Goal: Task Accomplishment & Management: Complete application form

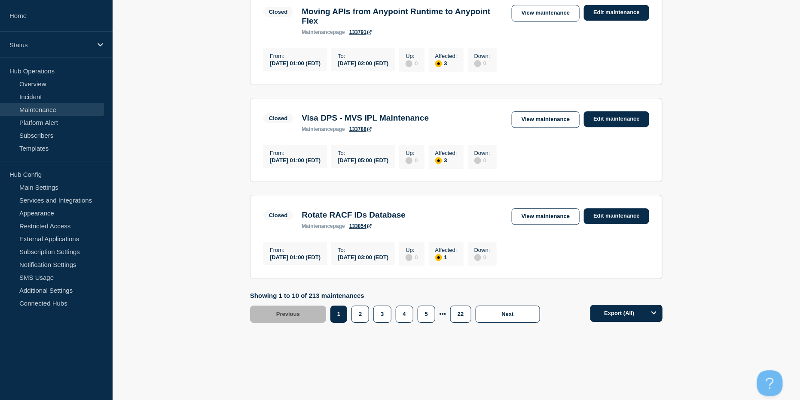
click at [31, 373] on aside "Home Status Hub Operations Overview Incident Maintenance Platform Alert Subscri…" at bounding box center [56, 200] width 113 height 400
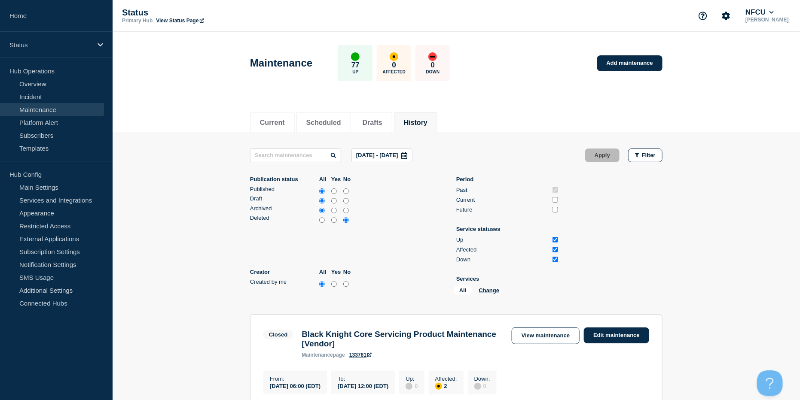
click at [424, 122] on button "History" at bounding box center [416, 123] width 24 height 8
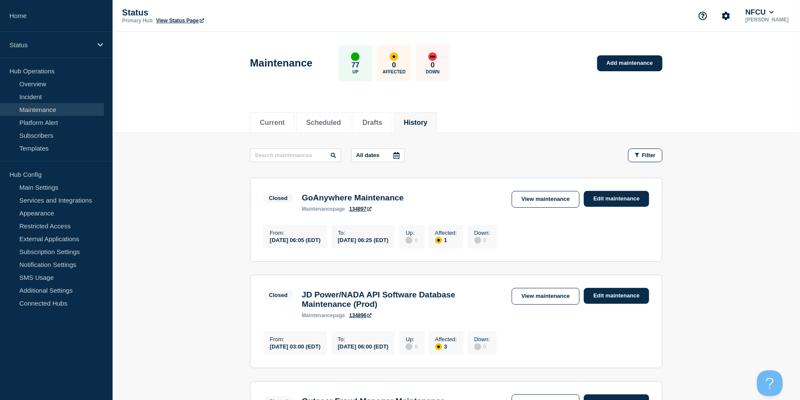
click at [22, 105] on link "Maintenance" at bounding box center [52, 109] width 104 height 13
click at [428, 123] on button "History" at bounding box center [416, 123] width 24 height 8
click at [283, 156] on input "text" at bounding box center [295, 156] width 91 height 14
type input "pega"
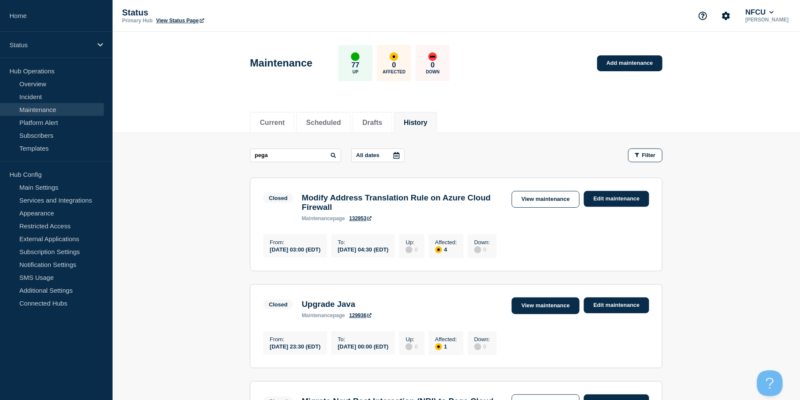
click at [543, 306] on link "View maintenance" at bounding box center [546, 306] width 68 height 17
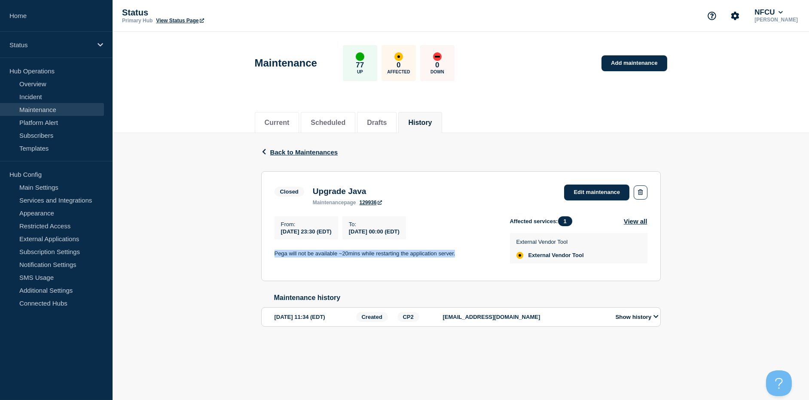
drag, startPoint x: 275, startPoint y: 254, endPoint x: 482, endPoint y: 252, distance: 206.7
click at [482, 252] on p "Pega will not be available ~20mins while restarting the application server." at bounding box center [386, 254] width 222 height 8
copy p "Pega will not be available ~20mins while restarting the application server."
click at [442, 116] on li "History" at bounding box center [419, 122] width 43 height 21
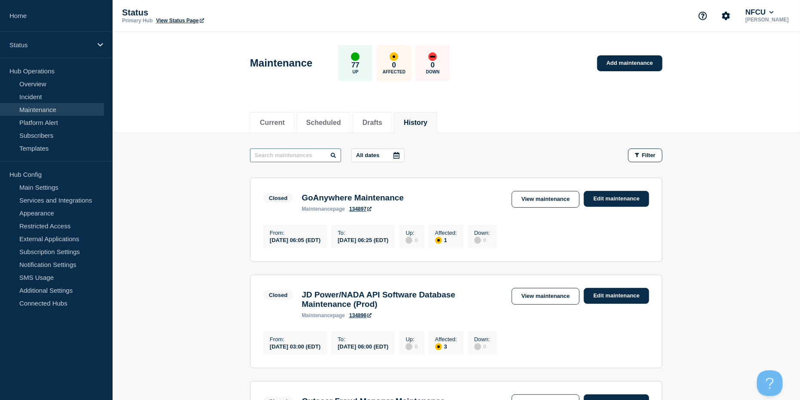
click at [275, 158] on input "text" at bounding box center [295, 156] width 91 height 14
type input "grafana"
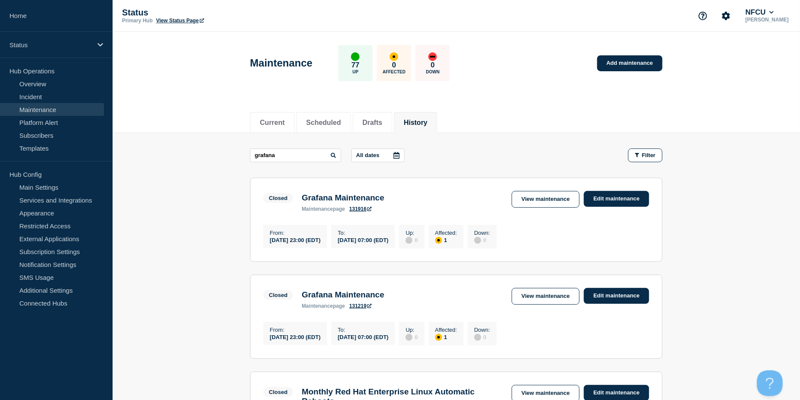
drag, startPoint x: 552, startPoint y: 201, endPoint x: 534, endPoint y: 184, distance: 24.9
click at [552, 201] on link "View maintenance" at bounding box center [546, 199] width 68 height 17
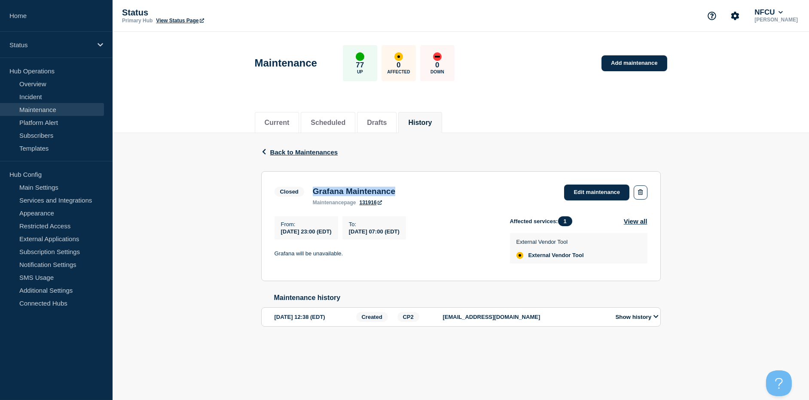
drag, startPoint x: 312, startPoint y: 187, endPoint x: 429, endPoint y: 189, distance: 116.9
click at [429, 189] on div "Closed Grafana Maintenance maintenance page 131916 Edit maintenance" at bounding box center [461, 195] width 373 height 21
copy h3 "Grafana Maintenance"
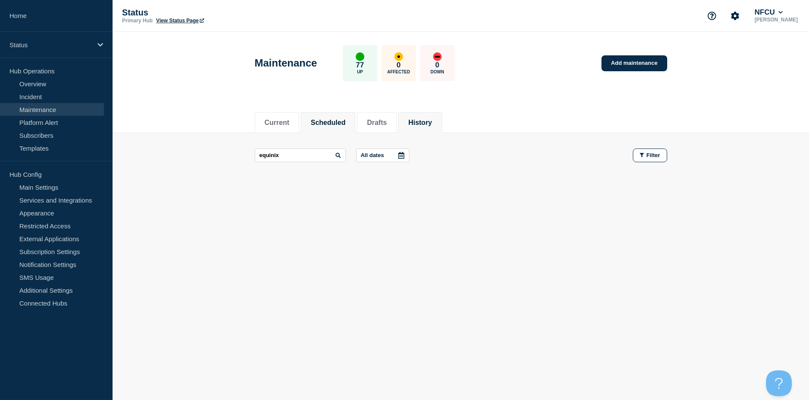
click at [337, 119] on button "Scheduled" at bounding box center [328, 123] width 35 height 8
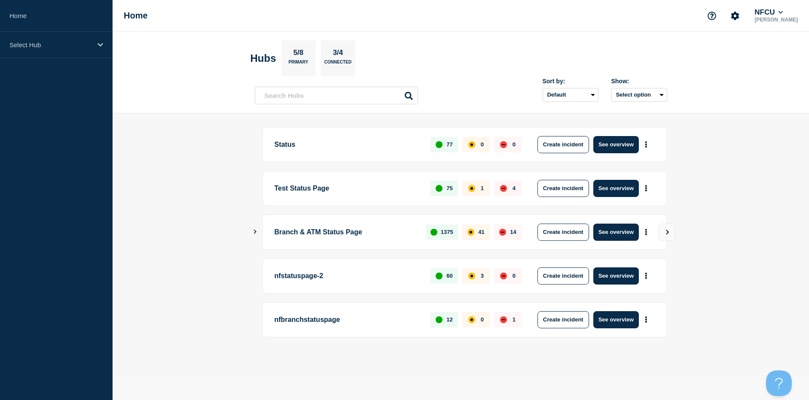
click at [61, 137] on aside "Home Select Hub" at bounding box center [56, 200] width 113 height 400
click at [58, 47] on p "Select Hub" at bounding box center [50, 44] width 82 height 7
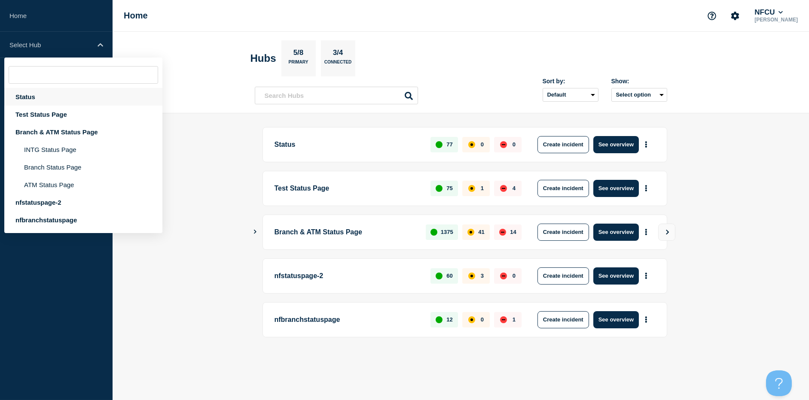
click at [27, 98] on div "Status" at bounding box center [83, 97] width 158 height 18
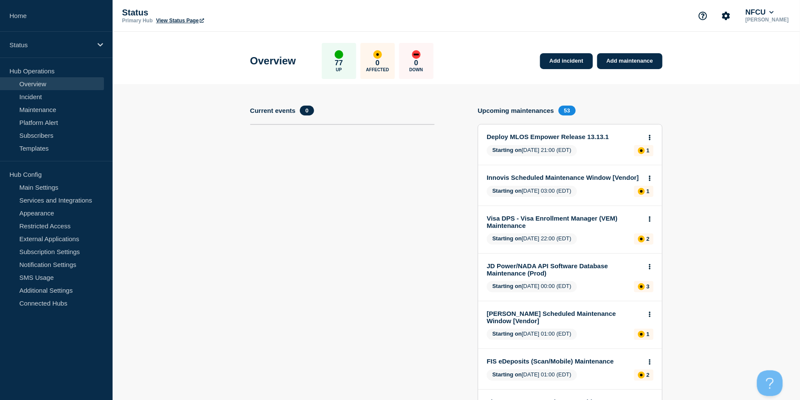
click at [39, 107] on link "Maintenance" at bounding box center [52, 109] width 104 height 13
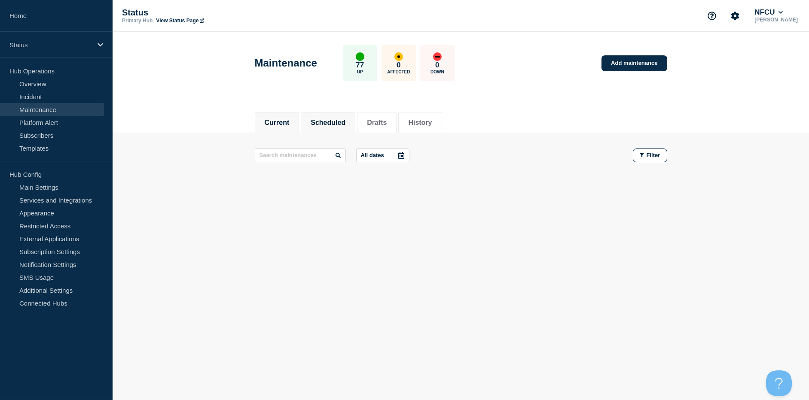
click at [330, 128] on li "Scheduled" at bounding box center [328, 122] width 55 height 21
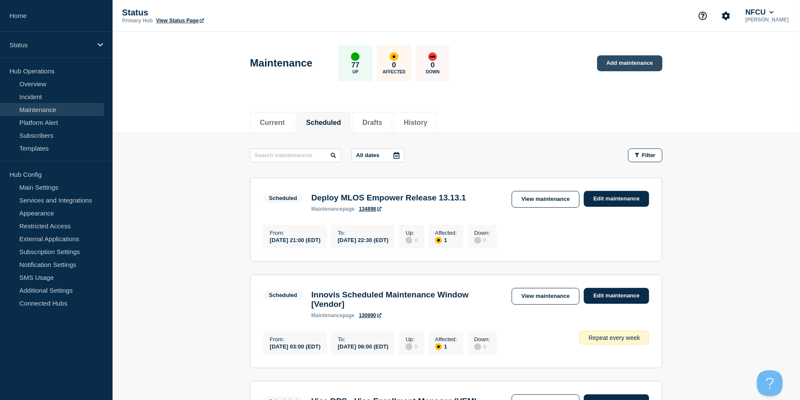
click at [638, 60] on link "Add maintenance" at bounding box center [629, 63] width 65 height 16
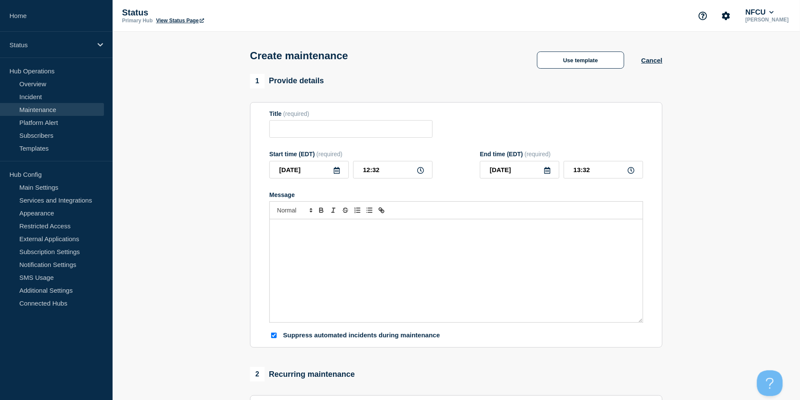
checkbox input "true"
click at [324, 131] on input "Title" at bounding box center [350, 129] width 163 height 18
paste input "Upgrade Java to Remediate security vulnerabilities on Pega Server"
click at [324, 131] on input "Upgrade Java to Remediate security vulnerabilities on Pega Server" at bounding box center [350, 129] width 163 height 18
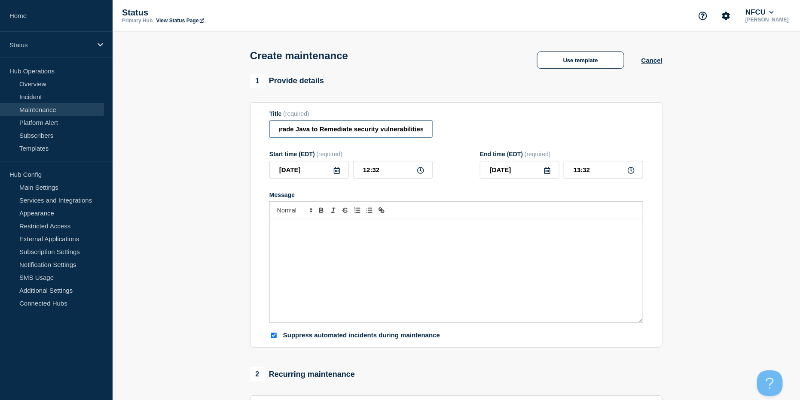
scroll to position [0, 0]
drag, startPoint x: 385, startPoint y: 131, endPoint x: 339, endPoint y: 130, distance: 45.6
click at [251, 134] on section "Title (required) Upgrade Java to Remediate security vulnerabilities on Pega Ser…" at bounding box center [456, 225] width 412 height 246
click at [372, 130] on input "Upgrade Java to Remediate security vulnerabilities on Pega Server" at bounding box center [350, 129] width 163 height 18
drag, startPoint x: 307, startPoint y: 131, endPoint x: 257, endPoint y: 130, distance: 49.9
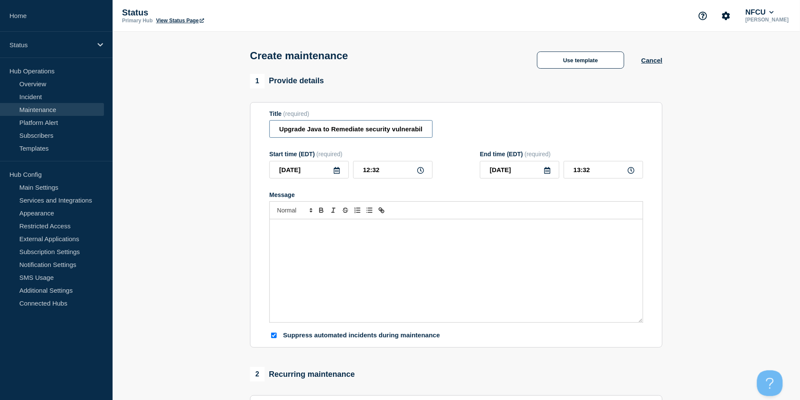
click at [257, 130] on section "Title (required) Upgrade Java to Remediate security vulnerabilities on Pega Ser…" at bounding box center [456, 225] width 412 height 246
drag, startPoint x: 295, startPoint y: 132, endPoint x: 570, endPoint y: 122, distance: 275.2
click at [570, 122] on div "Title (required) Java to Remediate security vulnerabilities on Pega Server" at bounding box center [456, 124] width 374 height 28
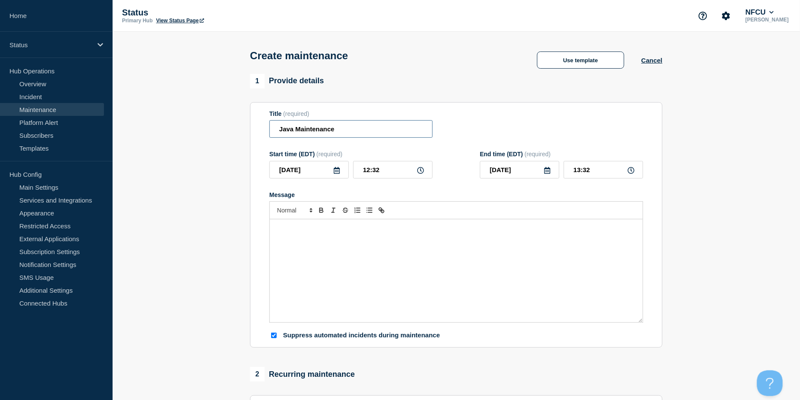
type input "Java Maintenance"
click at [314, 253] on div "Message" at bounding box center [456, 271] width 373 height 103
paste div "Message"
click at [274, 239] on div "Pega application will not be available for 20mins while restarting the applicat…" at bounding box center [456, 271] width 373 height 103
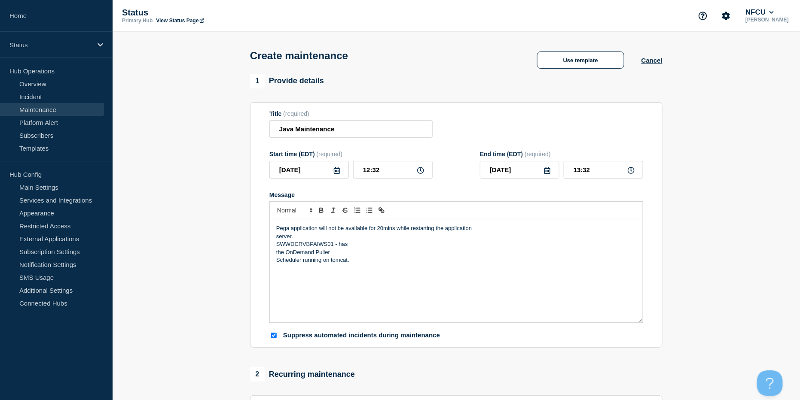
click at [276, 244] on p "SWWDCRVBPAIWS01 - has" at bounding box center [456, 245] width 360 height 8
click at [276, 244] on p "the OnDemand Puller" at bounding box center [456, 245] width 360 height 8
click at [273, 244] on div "Pega application will not be available for 20mins while restarting the applicat…" at bounding box center [456, 271] width 373 height 103
click at [272, 235] on div "Pega application will not be available for 20mins while restarting the applicat…" at bounding box center [456, 271] width 373 height 103
click at [339, 171] on icon at bounding box center [336, 170] width 7 height 7
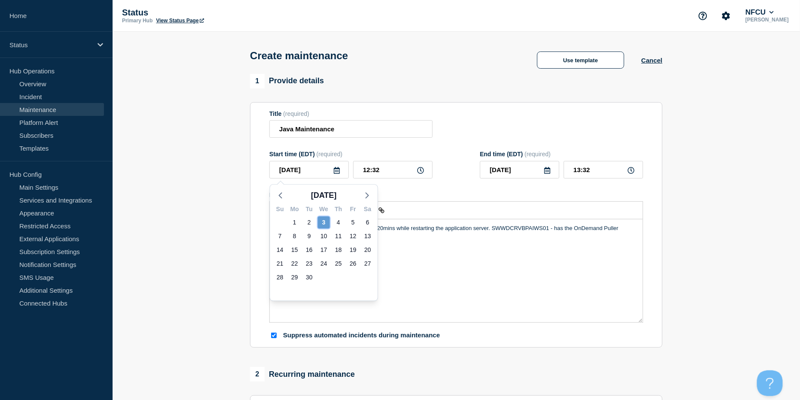
click at [324, 217] on div "3" at bounding box center [324, 223] width 12 height 12
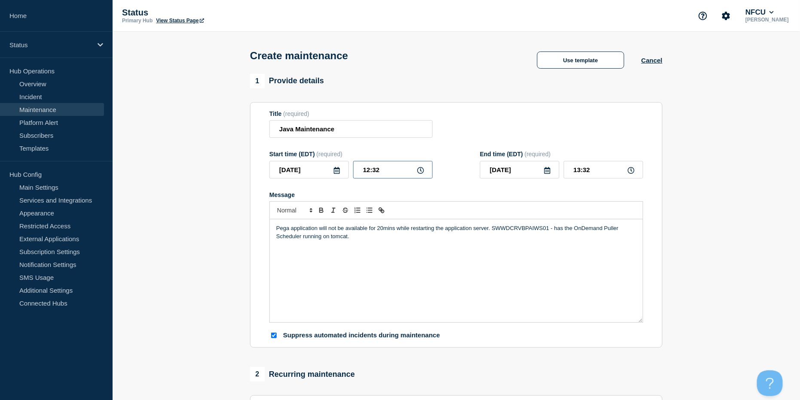
drag, startPoint x: 391, startPoint y: 172, endPoint x: 282, endPoint y: 162, distance: 109.7
click at [282, 162] on div "Start time (EDT) (required) 2025-09-03 12:32" at bounding box center [350, 165] width 163 height 28
type input "23:30"
type input "2025-09-04"
type input "00:30"
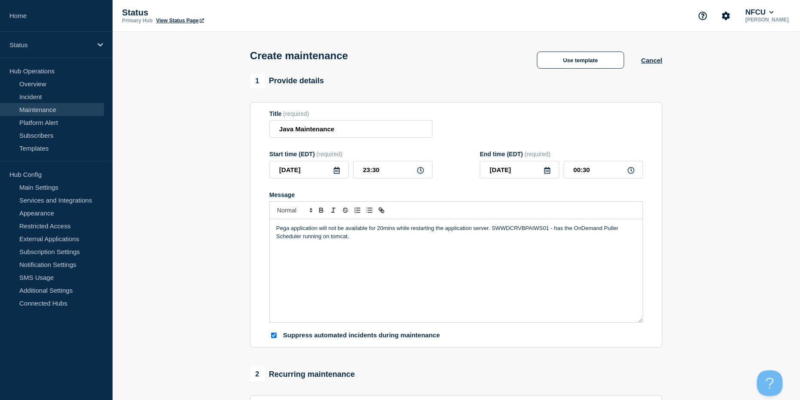
click at [548, 171] on icon at bounding box center [547, 170] width 6 height 7
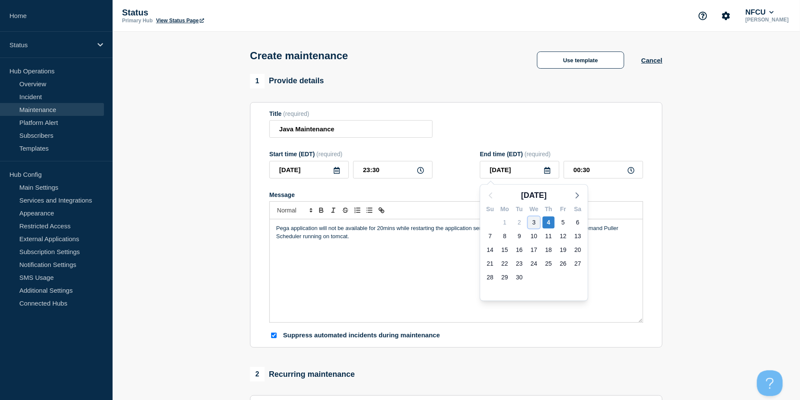
click at [532, 221] on div "3" at bounding box center [534, 223] width 12 height 12
type input "2025-09-03"
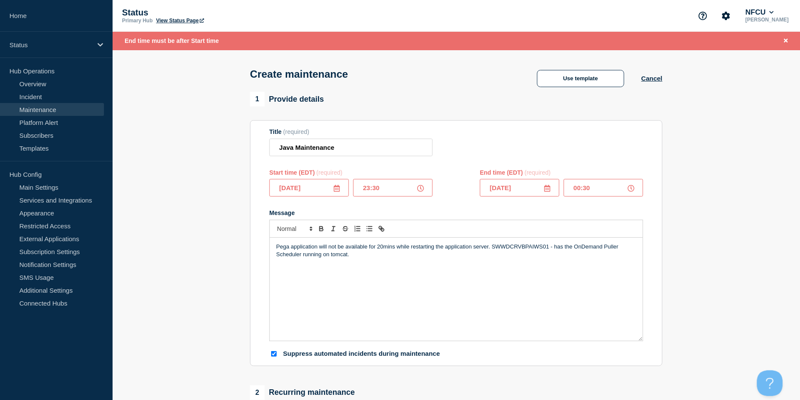
click at [593, 188] on input "00:30" at bounding box center [603, 188] width 79 height 18
drag, startPoint x: 601, startPoint y: 187, endPoint x: 496, endPoint y: 171, distance: 105.7
click at [505, 174] on div "End time (EDT) (required) 2025-09-03 00:30" at bounding box center [561, 183] width 163 height 28
type input "23:50"
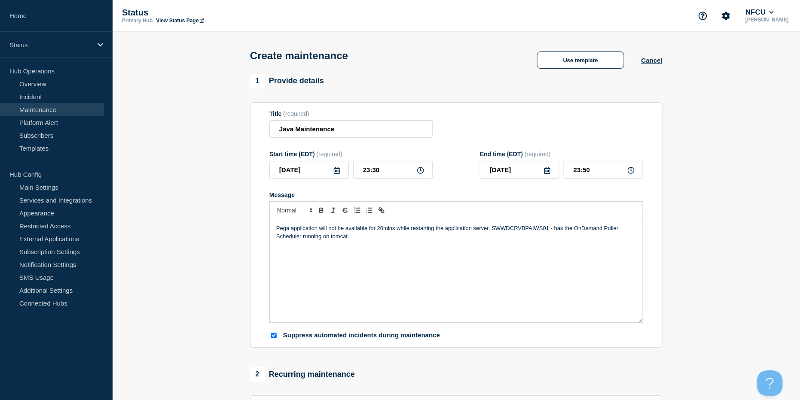
click at [451, 120] on div "Title (required) Java Maintenance" at bounding box center [456, 124] width 374 height 28
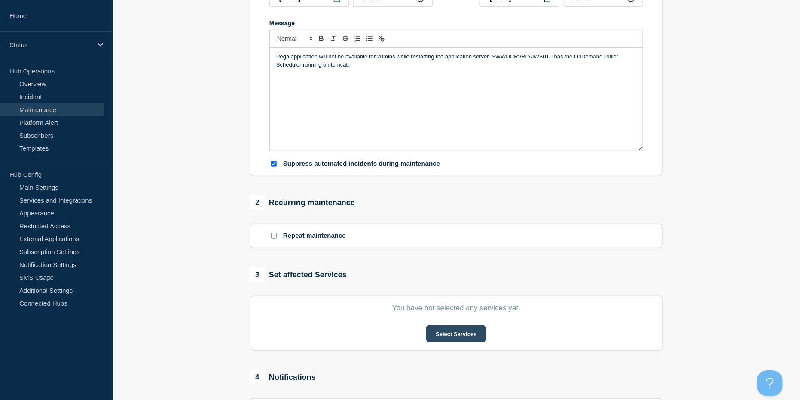
click at [468, 337] on button "Select Services" at bounding box center [456, 334] width 60 height 17
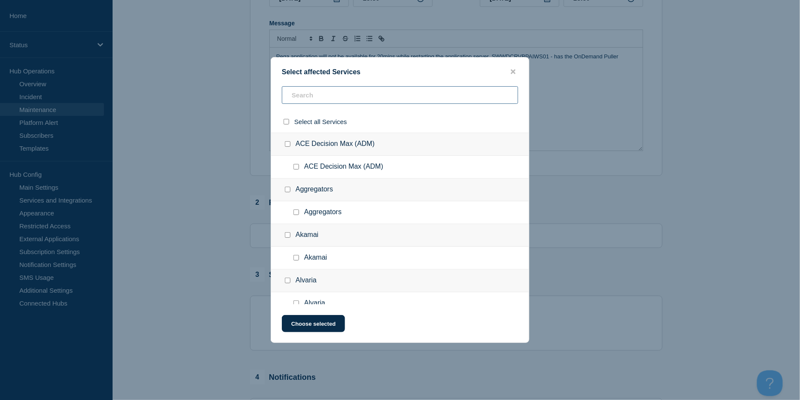
click at [314, 102] on input "text" at bounding box center [400, 95] width 236 height 18
type input "pe"
checkbox input "true"
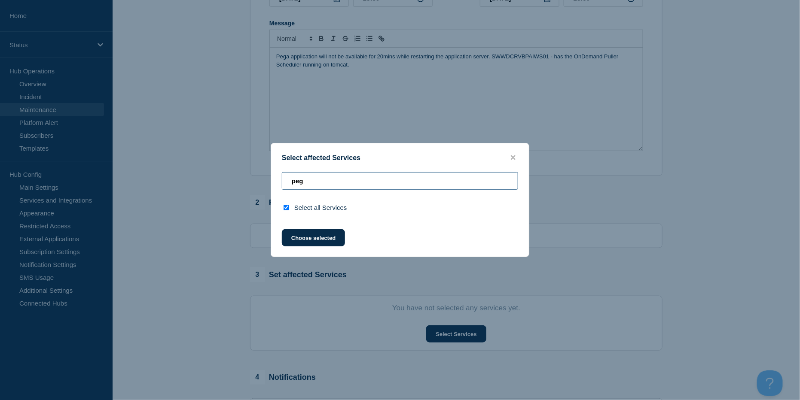
type input "pega"
drag, startPoint x: 270, startPoint y: 183, endPoint x: 235, endPoint y: 181, distance: 35.3
click at [235, 181] on div "Select affected Services pega Select all Services Choose selected" at bounding box center [400, 200] width 800 height 400
checkbox input "false"
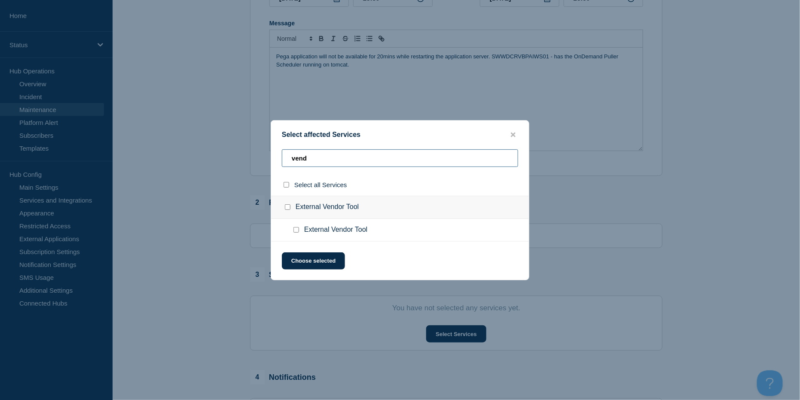
type input "vend"
click at [299, 230] on input "External Vendor Tool checkbox" at bounding box center [296, 230] width 6 height 6
checkbox input "true"
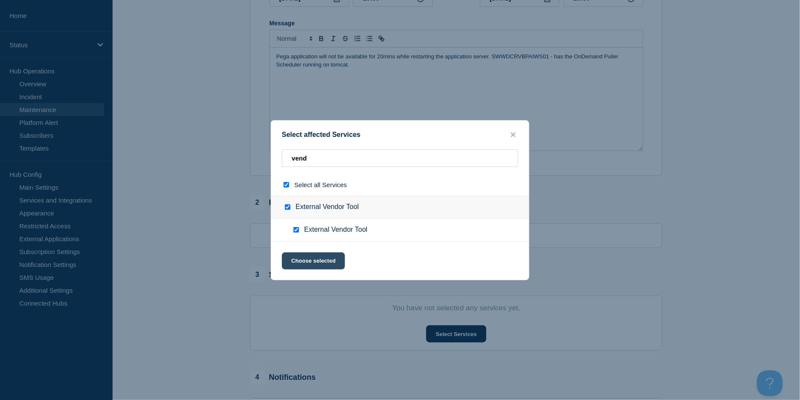
click at [315, 263] on button "Choose selected" at bounding box center [313, 261] width 63 height 17
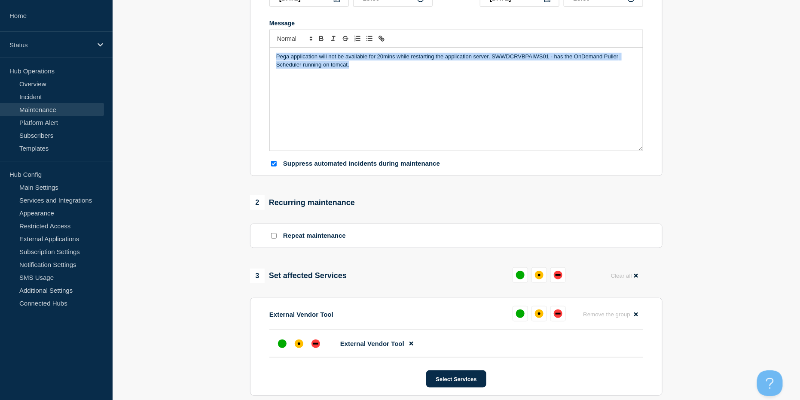
drag, startPoint x: 380, startPoint y: 69, endPoint x: 186, endPoint y: 34, distance: 196.5
click at [186, 34] on section "1 Provide details Title (required) Java Maintenance Start time (EDT) (required)…" at bounding box center [456, 222] width 687 height 641
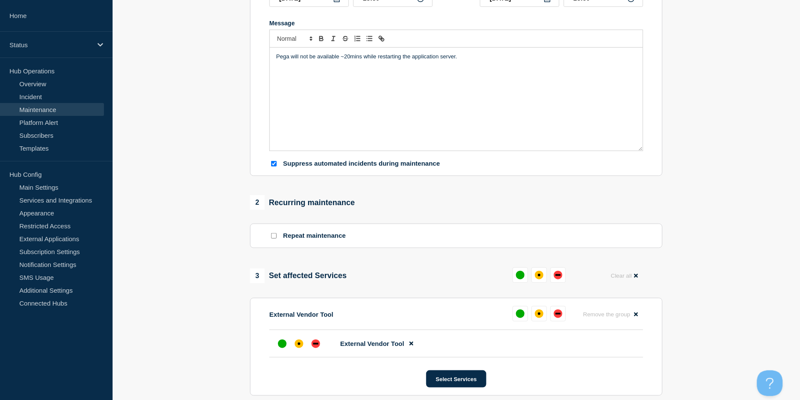
scroll to position [0, 0]
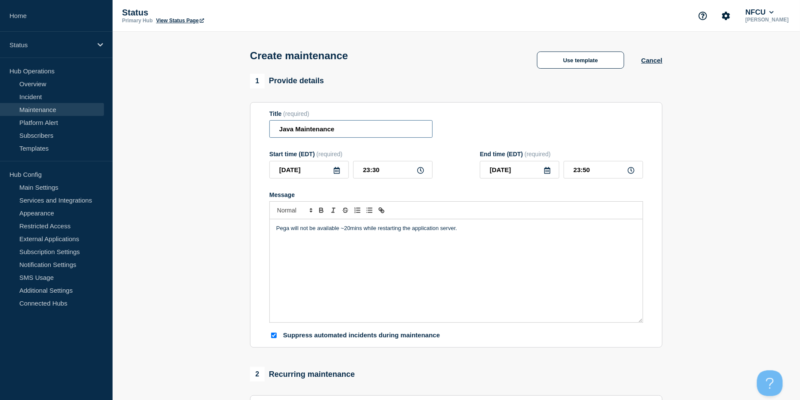
drag, startPoint x: 355, startPoint y: 130, endPoint x: 229, endPoint y: 112, distance: 128.0
click at [234, 115] on section "1 Provide details Title (required) Java Maintenance Start time (EDT) (required)…" at bounding box center [456, 394] width 687 height 641
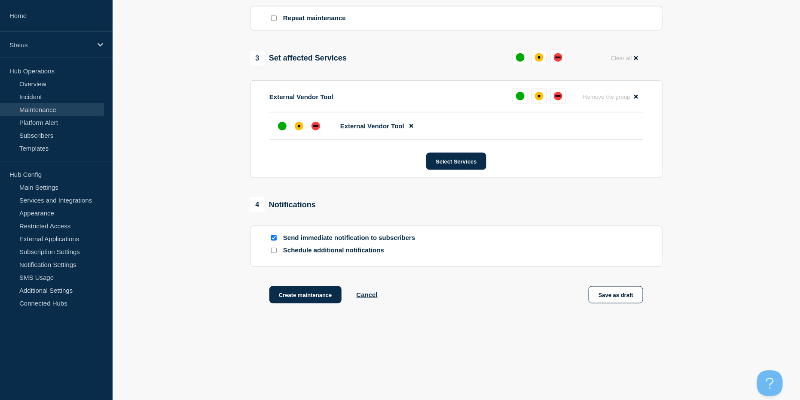
scroll to position [393, 0]
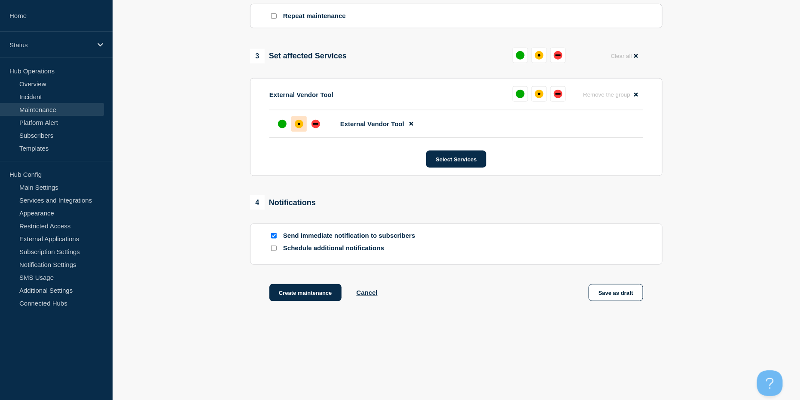
type input "Upgrade Java"
click at [302, 122] on div "affected" at bounding box center [299, 124] width 9 height 9
click at [271, 234] on input "Send immediate notification to subscribers" at bounding box center [274, 236] width 6 height 6
checkbox input "false"
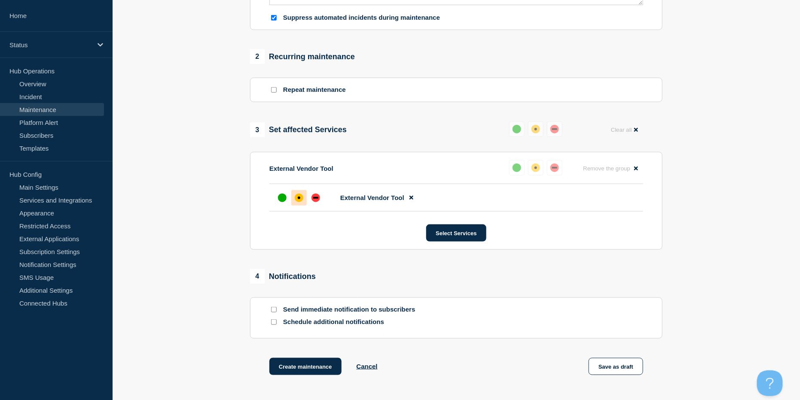
scroll to position [336, 0]
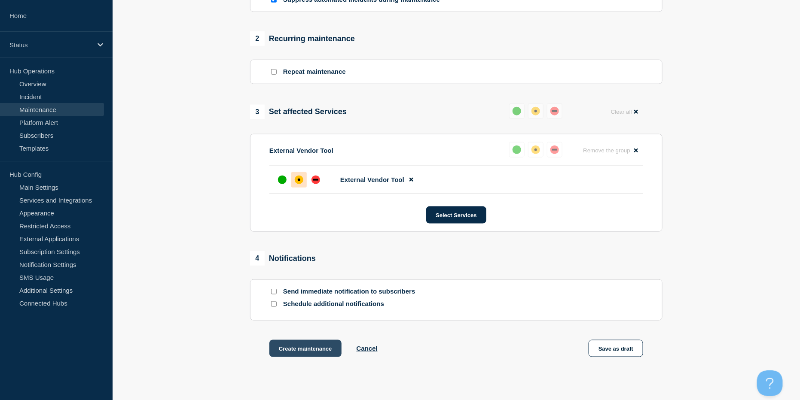
click at [316, 353] on button "Create maintenance" at bounding box center [305, 348] width 72 height 17
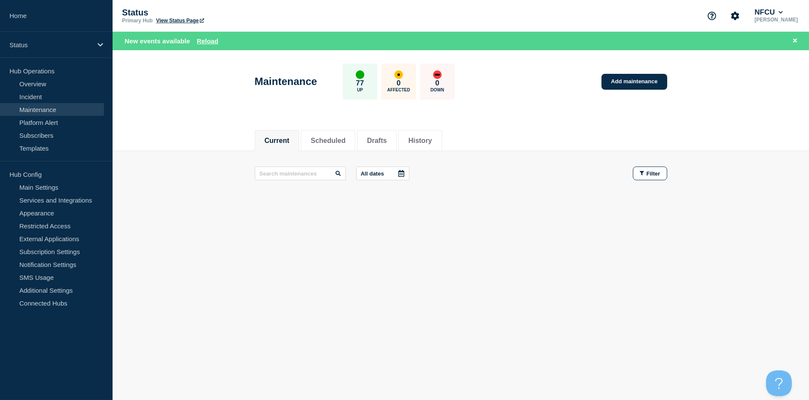
click at [498, 103] on div "Maintenance 77 Up 0 Affected 0 Down Add maintenance" at bounding box center [461, 78] width 432 height 52
click at [637, 82] on link "Add maintenance" at bounding box center [634, 82] width 65 height 16
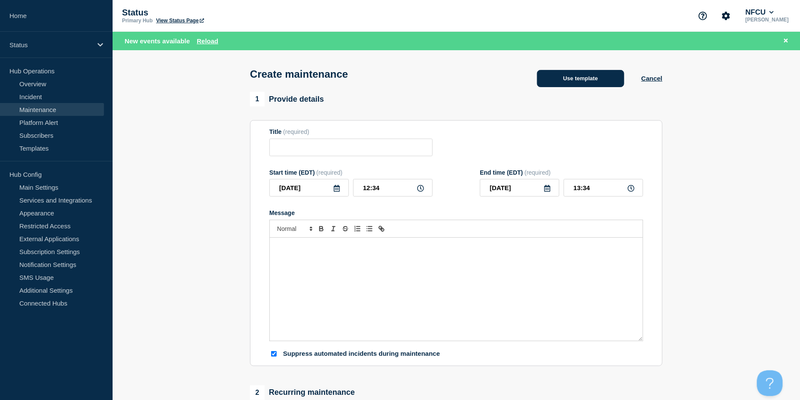
checkbox input "true"
click at [586, 80] on button "Use template" at bounding box center [580, 78] width 87 height 17
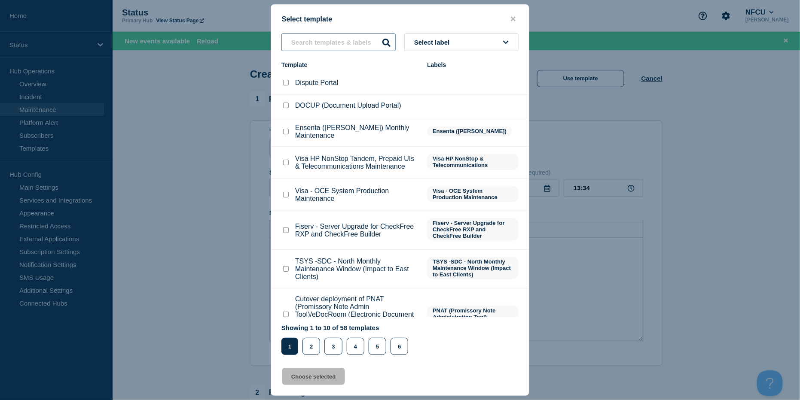
click at [313, 36] on input "text" at bounding box center [338, 43] width 114 height 18
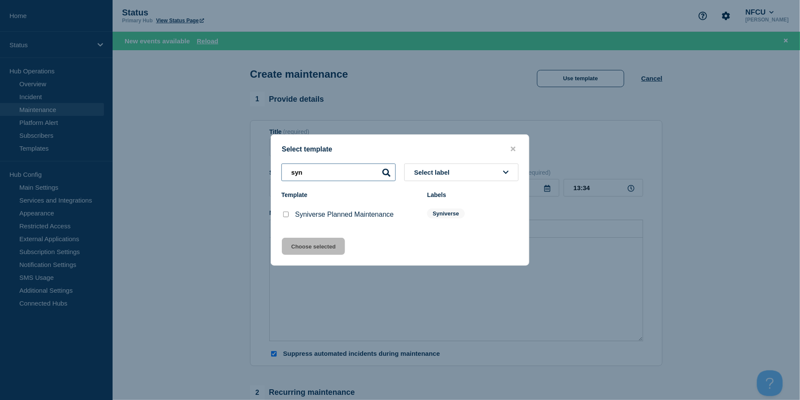
type input "syn"
click at [284, 216] on input "Syniverse Planned Maintenance checkbox" at bounding box center [286, 215] width 6 height 6
checkbox input "true"
click at [299, 253] on button "Choose selected" at bounding box center [313, 246] width 63 height 17
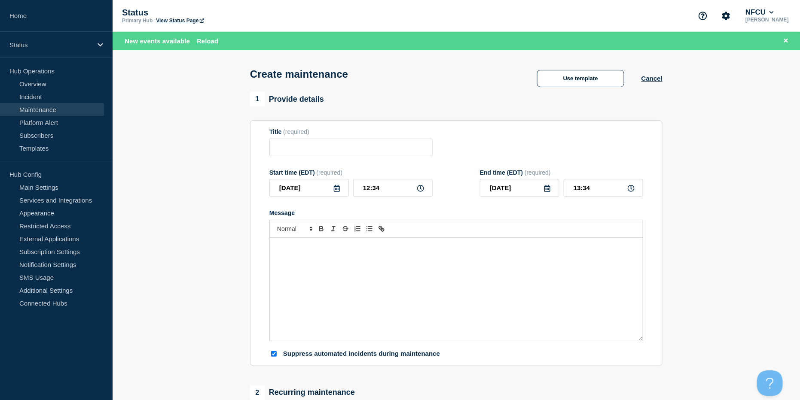
type input "Syniverse Planned Maintenance"
type input "19:34"
checkbox input "false"
click at [336, 189] on icon at bounding box center [337, 188] width 6 height 7
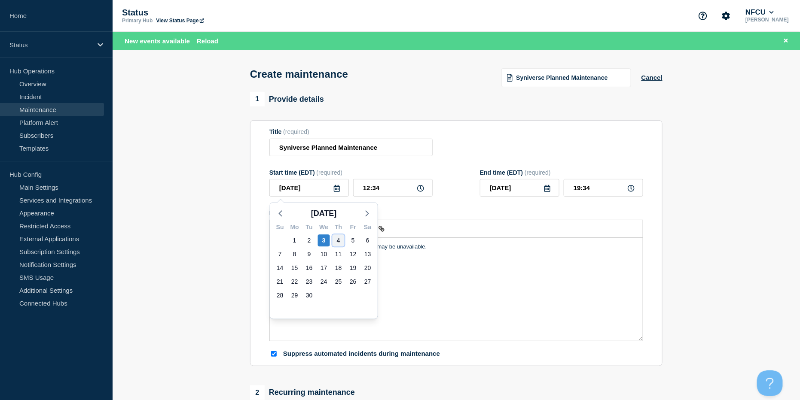
click at [338, 239] on div "4" at bounding box center [339, 241] width 12 height 12
type input "2025-09-04"
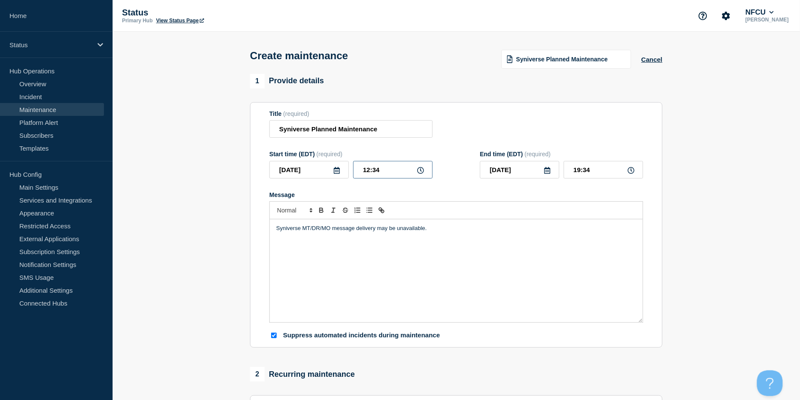
drag, startPoint x: 393, startPoint y: 170, endPoint x: 306, endPoint y: 156, distance: 87.5
click at [312, 161] on div "Start time (EDT) (required) 2025-09-04 12:34" at bounding box center [350, 165] width 163 height 28
type input "00:00"
click at [507, 117] on div "Title (required) Syniverse Planned Maintenance" at bounding box center [456, 124] width 374 height 28
drag, startPoint x: 603, startPoint y: 168, endPoint x: 480, endPoint y: 152, distance: 124.0
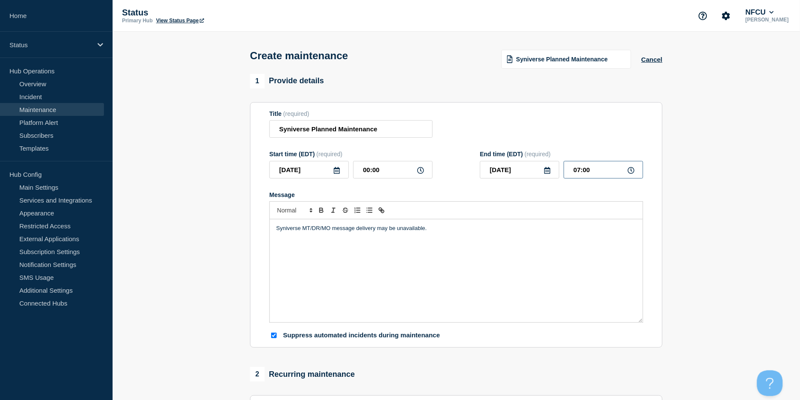
click at [491, 161] on div "End time (EDT) (required) 2025-09-04 07:00" at bounding box center [561, 165] width 163 height 28
type input "04:00"
click at [488, 126] on div "Title (required) Syniverse Planned Maintenance" at bounding box center [456, 124] width 374 height 28
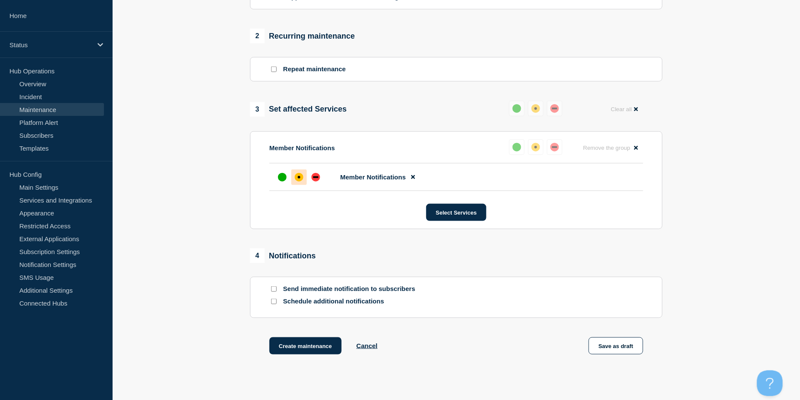
scroll to position [393, 0]
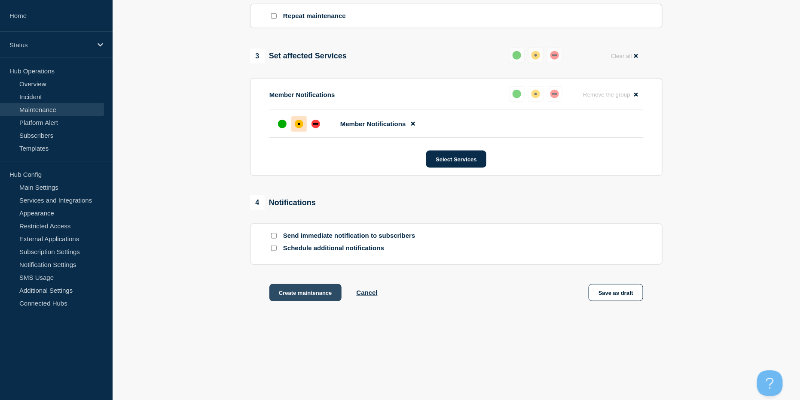
click at [311, 287] on button "Create maintenance" at bounding box center [305, 292] width 72 height 17
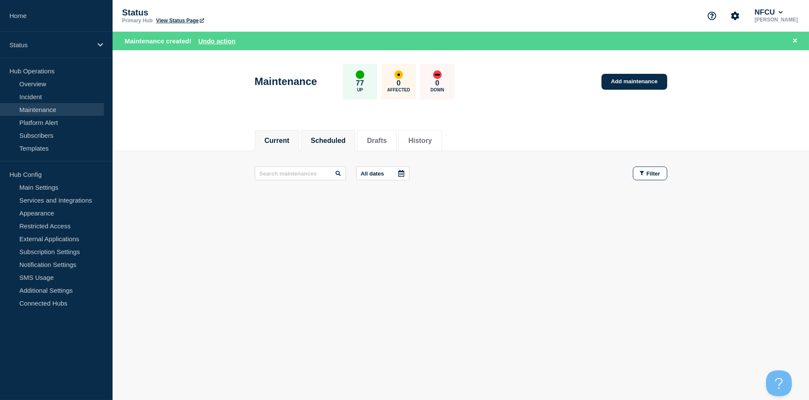
click at [318, 148] on li "Scheduled" at bounding box center [328, 140] width 55 height 21
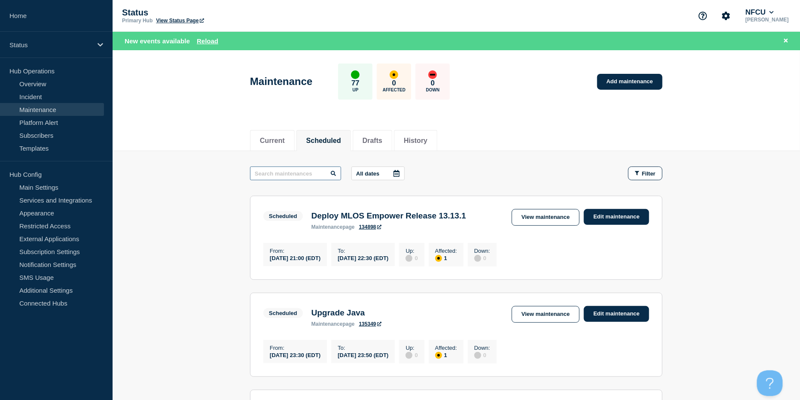
click at [289, 175] on input "text" at bounding box center [295, 174] width 91 height 14
type input "syni"
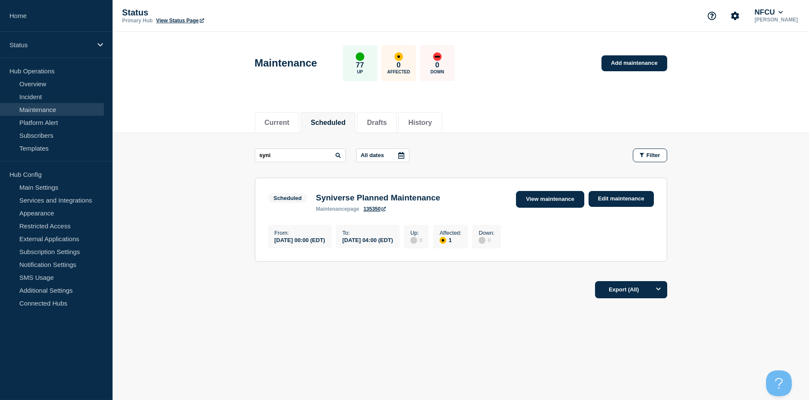
click at [554, 197] on link "View maintenance" at bounding box center [550, 199] width 68 height 17
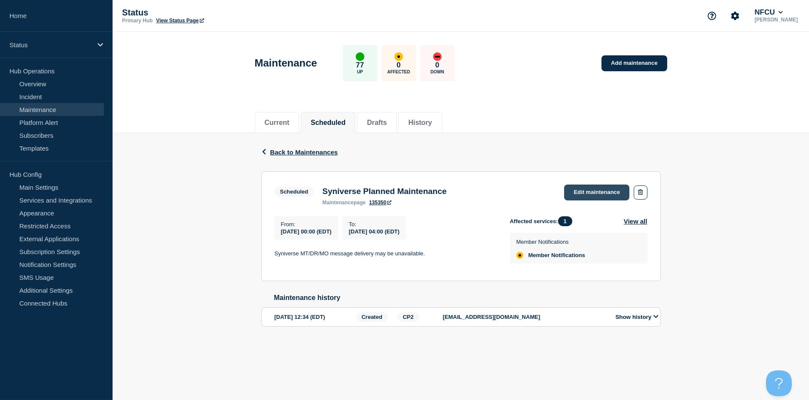
click at [578, 190] on link "Edit maintenance" at bounding box center [596, 193] width 65 height 16
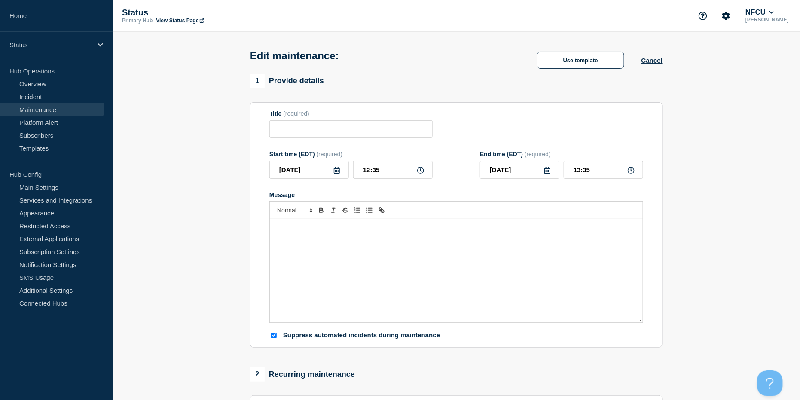
type input "Syniverse Planned Maintenance"
type input "2025-09-04"
type input "00:00"
type input "2025-09-04"
type input "04:00"
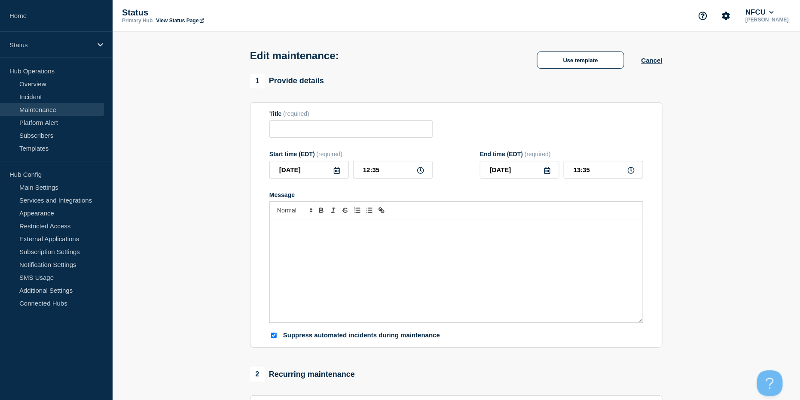
checkbox input "true"
checkbox input "false"
click at [593, 179] on input "04:00" at bounding box center [603, 170] width 79 height 18
drag, startPoint x: 587, startPoint y: 185, endPoint x: 533, endPoint y: 181, distance: 54.3
click at [533, 179] on div "2025-09-04 04:00" at bounding box center [561, 170] width 163 height 18
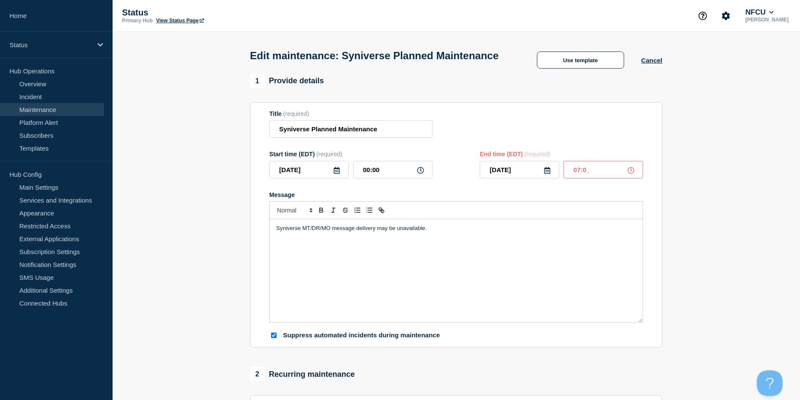
type input "07:00"
click at [516, 158] on div "End time (EDT) (required)" at bounding box center [561, 154] width 163 height 7
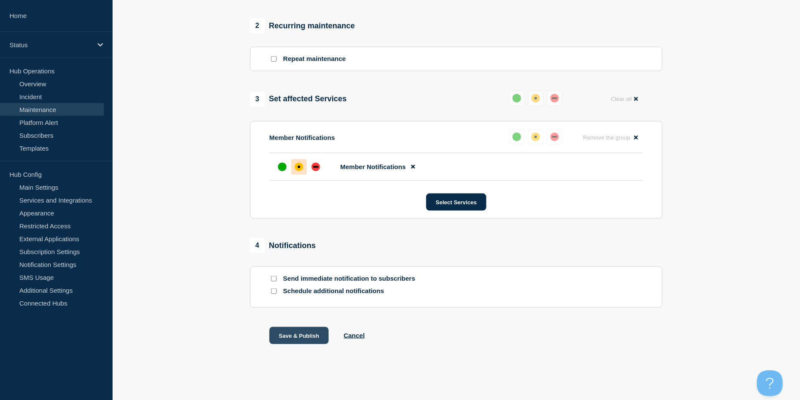
click at [314, 332] on button "Save & Publish" at bounding box center [298, 335] width 59 height 17
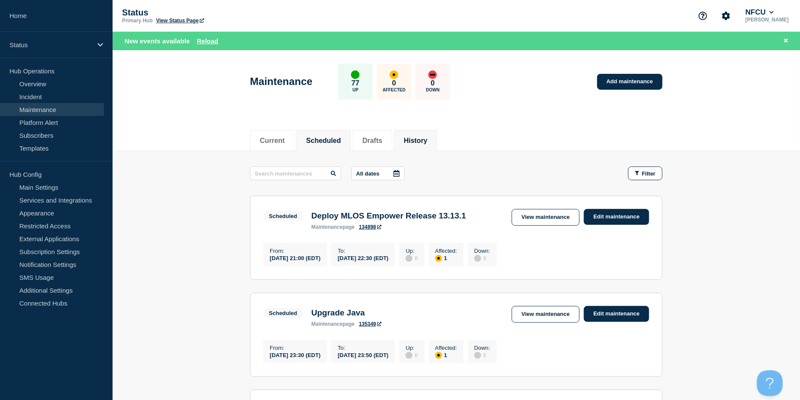
click at [428, 139] on button "History" at bounding box center [416, 141] width 24 height 8
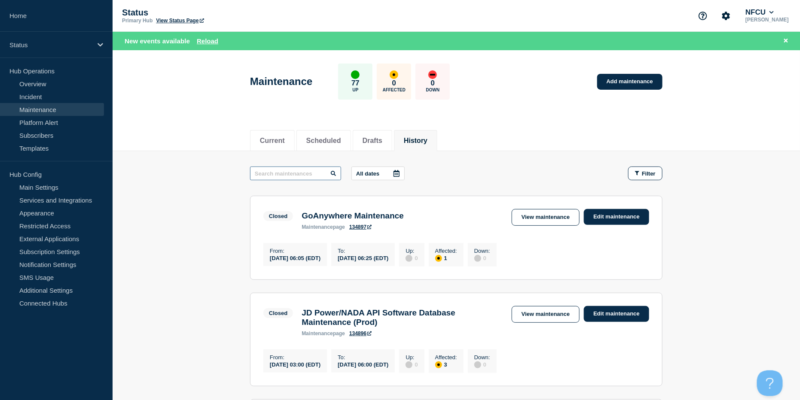
click at [264, 170] on input "text" at bounding box center [295, 174] width 91 height 14
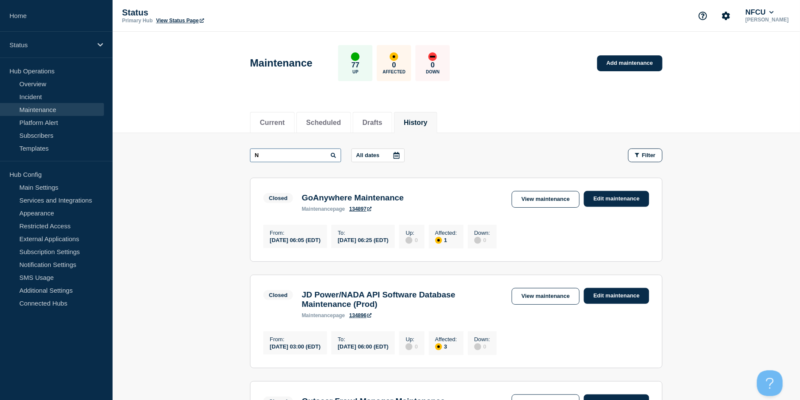
click at [299, 149] on input "N" at bounding box center [295, 156] width 91 height 14
drag, startPoint x: 293, startPoint y: 153, endPoint x: 211, endPoint y: 147, distance: 82.3
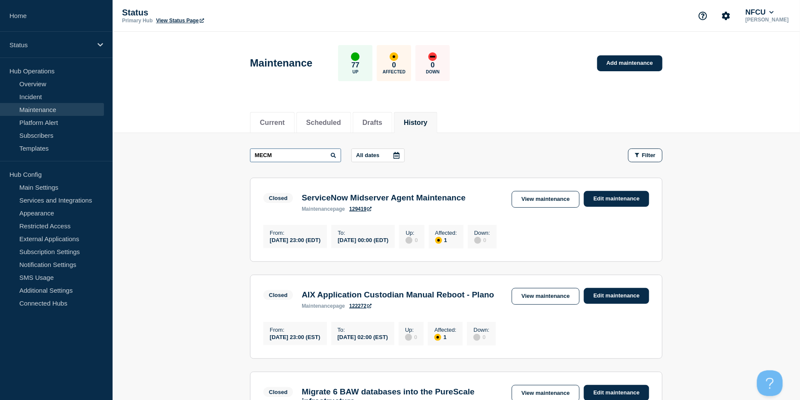
type input "MECM"
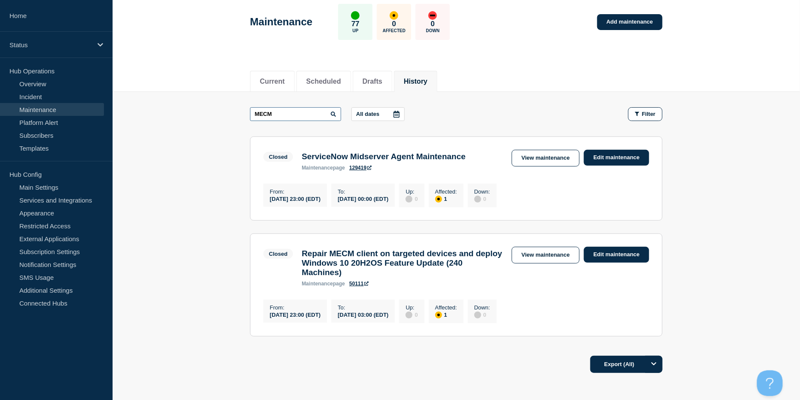
scroll to position [57, 0]
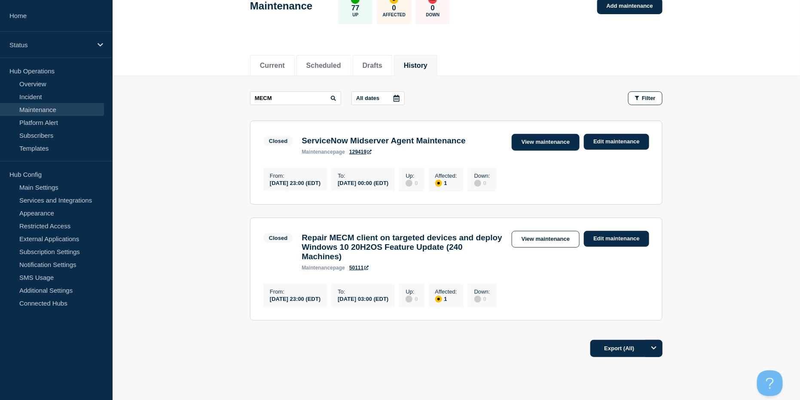
click at [544, 138] on link "View maintenance" at bounding box center [546, 142] width 68 height 17
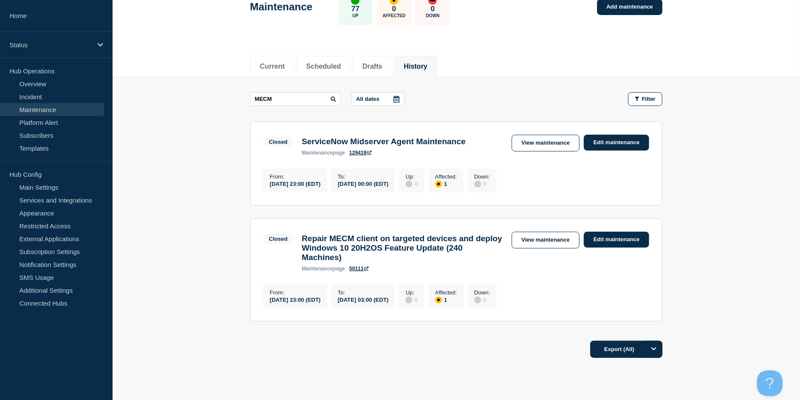
scroll to position [101, 0]
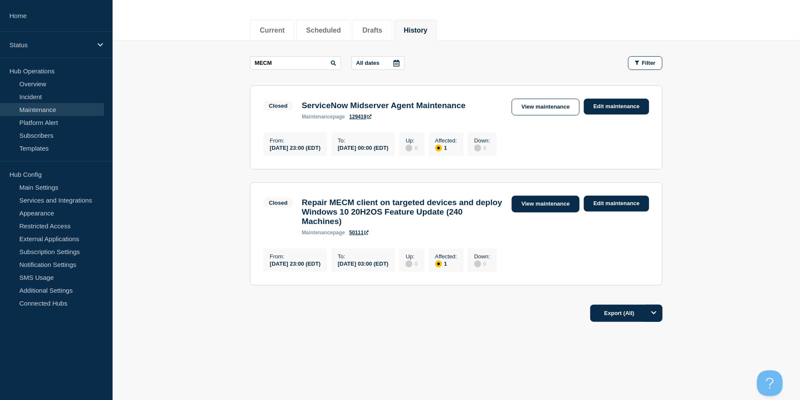
click at [547, 196] on link "View maintenance" at bounding box center [546, 204] width 68 height 17
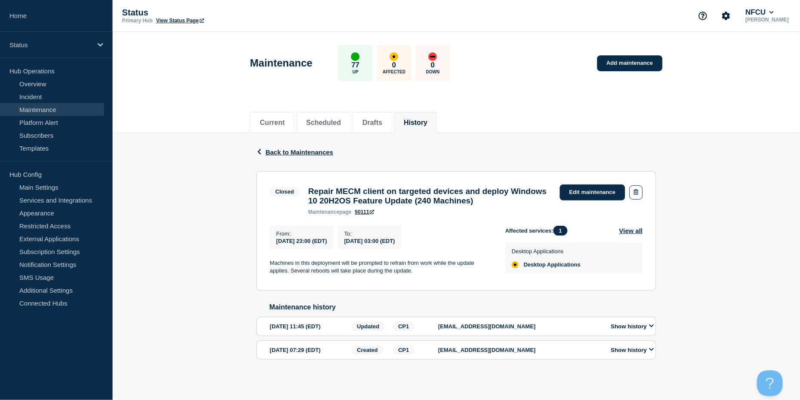
click at [427, 116] on li "History" at bounding box center [415, 122] width 43 height 21
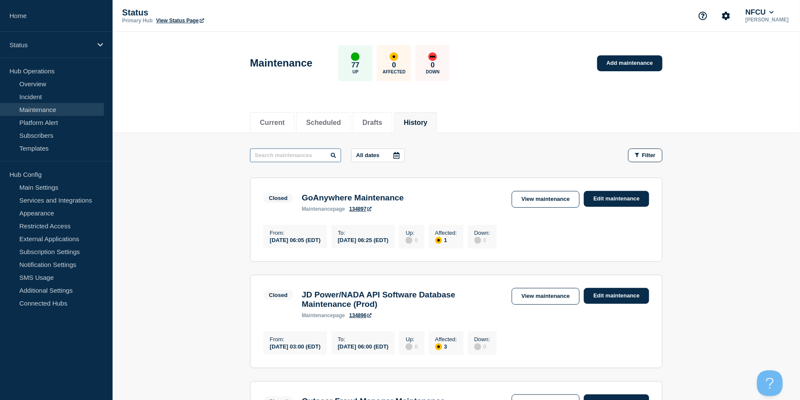
click at [313, 159] on input "text" at bounding box center [295, 156] width 91 height 14
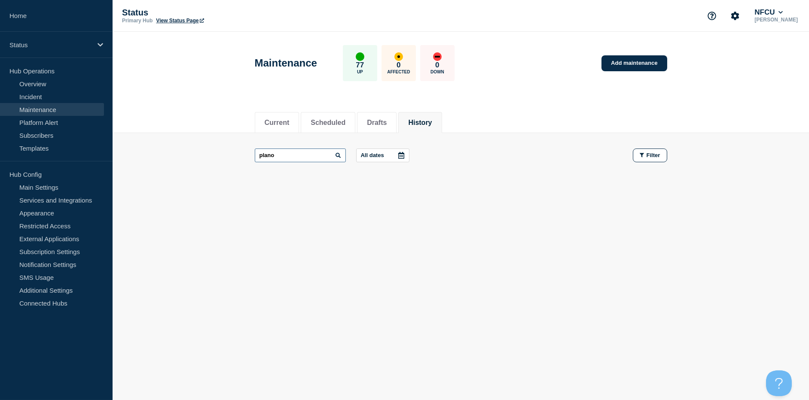
type input "plano"
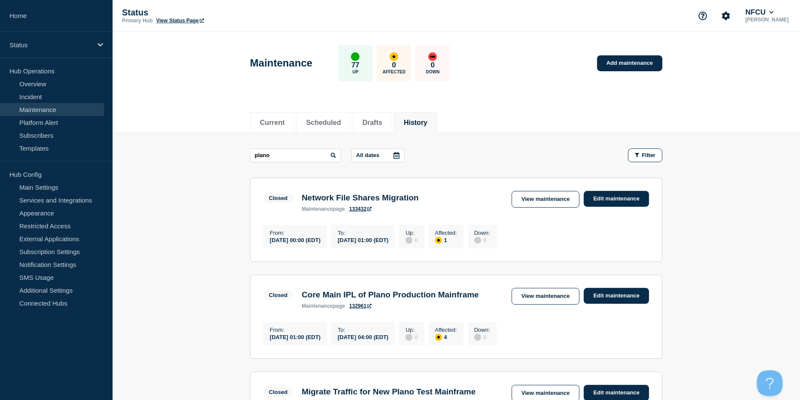
click at [625, 67] on link "Add maintenance" at bounding box center [629, 63] width 65 height 16
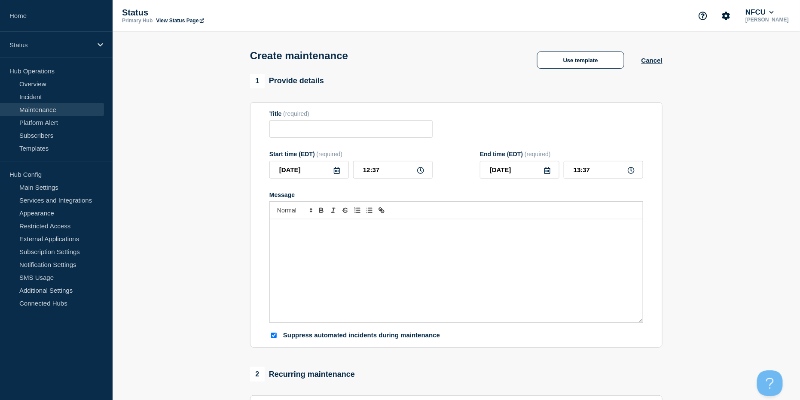
checkbox input "true"
click at [296, 117] on span "(required)" at bounding box center [296, 113] width 26 height 7
click at [299, 127] on input "Title" at bounding box center [350, 129] width 163 height 18
paste input "Troubleshoot virtual port channel issue on Plano OOB firewall"
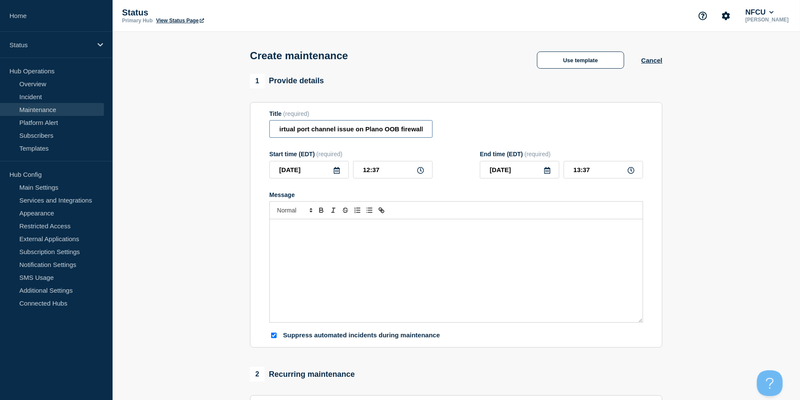
click at [300, 130] on input "Troubleshoot virtual port channel issue on Plano OOB firewall" at bounding box center [350, 129] width 163 height 18
drag, startPoint x: 300, startPoint y: 130, endPoint x: 224, endPoint y: 125, distance: 76.6
click at [224, 125] on section "1 Provide details Title (required) Troubleshoot virtual Port channel issue on P…" at bounding box center [456, 372] width 687 height 596
click at [324, 131] on input "Troubleshoot virtual Port channel issue on Plano OOB firewall" at bounding box center [350, 129] width 163 height 18
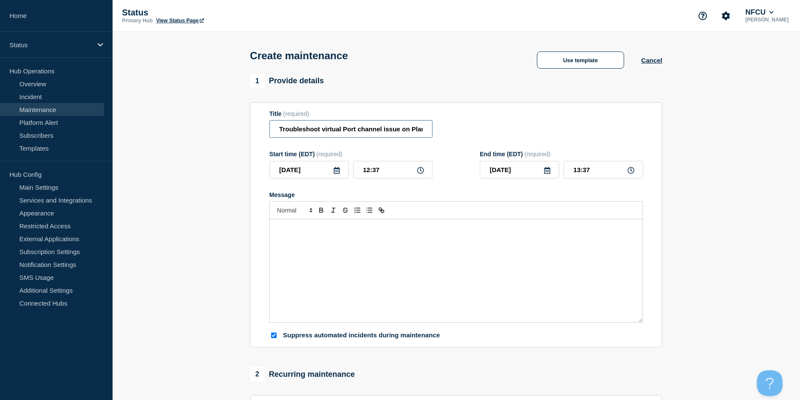
click at [326, 131] on input "Troubleshoot virtual Port channel issue on Plano OOB firewall" at bounding box center [350, 129] width 163 height 18
click at [362, 129] on input "Troubleshoot Virtual Port channel issue on Plano OOB firewall" at bounding box center [350, 129] width 163 height 18
click at [387, 130] on input "Troubleshoot Virtual Port Channel issue on Plano OOB firewall" at bounding box center [350, 129] width 163 height 18
click at [387, 130] on input "Troubleshoot Virtual Port Channel Ossue on Plano OOB firewall" at bounding box center [350, 129] width 163 height 18
click at [390, 130] on input "Troubleshoot Virtual Port Channel Ossue on Plano OOB firewall" at bounding box center [350, 129] width 163 height 18
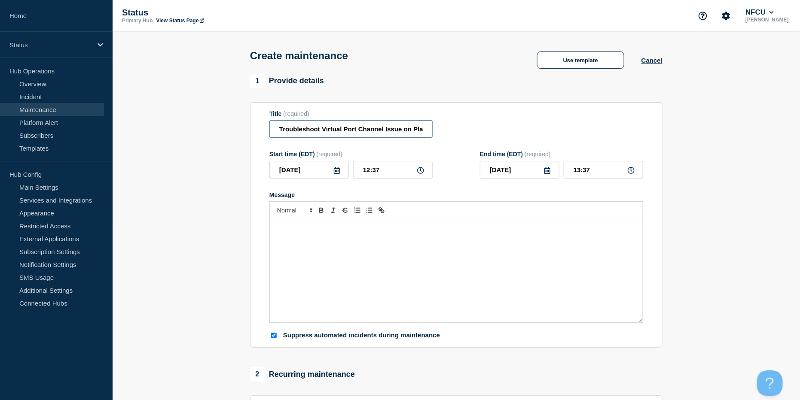
scroll to position [0, 48]
drag, startPoint x: 404, startPoint y: 130, endPoint x: 437, endPoint y: 132, distance: 32.3
click at [437, 132] on div "Title (required) Troubleshoot Virtual Port Channel Issue on Plano OOB firewall" at bounding box center [456, 124] width 374 height 28
click at [376, 136] on input "Troubleshoot Virtual Port Channel Issue on Plano OOB firewall" at bounding box center [350, 129] width 163 height 18
click at [403, 131] on input "Troubleshoot Virtual Port Channel Issue on Plano OOB firewall" at bounding box center [350, 129] width 163 height 18
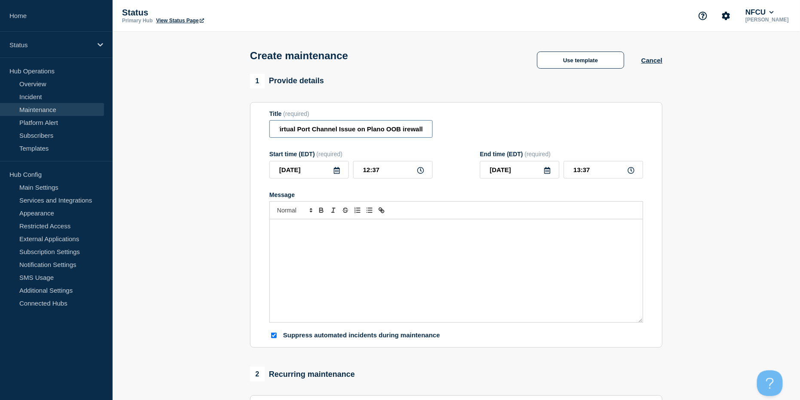
scroll to position [0, 46]
type input "Troubleshoot Virtual Port Channel Issue on Plano OOB Firewall"
drag, startPoint x: 115, startPoint y: 175, endPoint x: 228, endPoint y: 219, distance: 121.2
click at [115, 175] on section "1 Provide details Title (required) Troubleshoot Virtual Port Channel Issue on P…" at bounding box center [456, 372] width 687 height 596
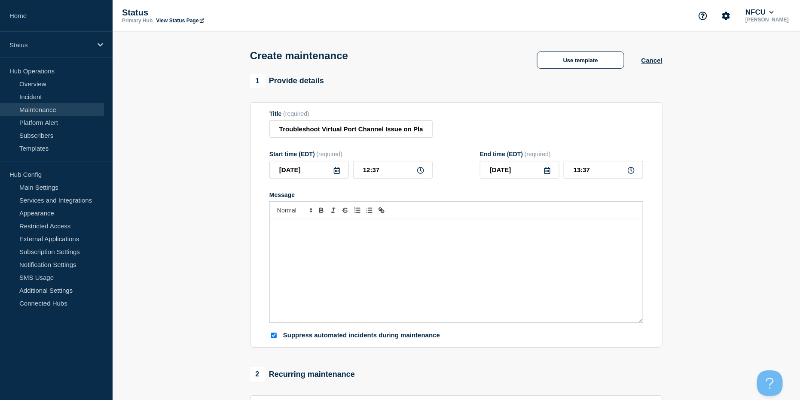
click at [287, 236] on div "Message" at bounding box center [456, 271] width 373 height 103
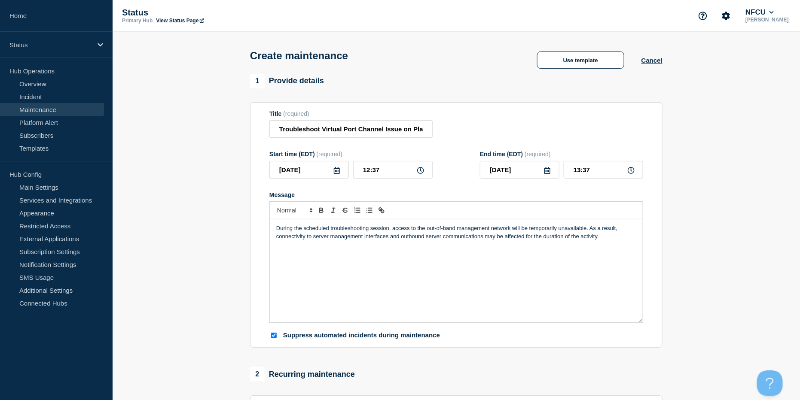
click at [336, 171] on icon at bounding box center [336, 170] width 7 height 7
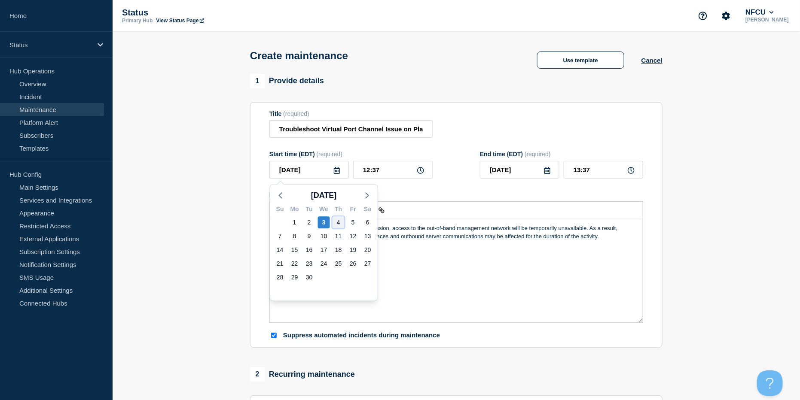
click at [339, 221] on div "4" at bounding box center [339, 223] width 12 height 12
type input "2025-09-04"
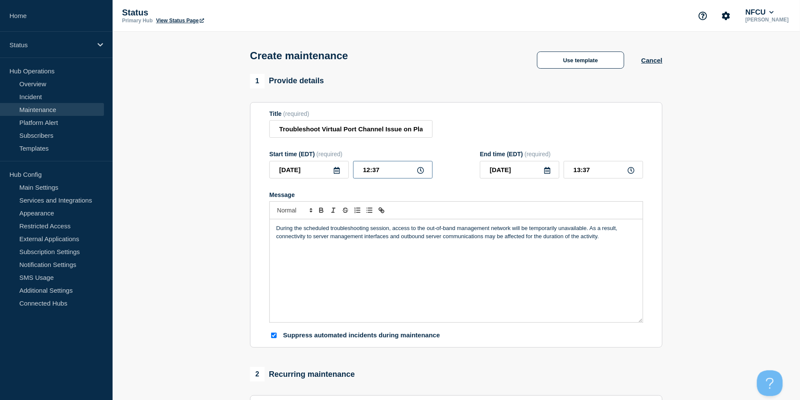
click at [377, 176] on input "12:37" at bounding box center [392, 170] width 79 height 18
drag, startPoint x: 391, startPoint y: 170, endPoint x: 310, endPoint y: 162, distance: 82.1
click at [311, 162] on div "Start time (EDT) (required) 2025-09-04 12:37" at bounding box center [350, 165] width 163 height 28
type input "17:00"
click at [600, 173] on input "18:00" at bounding box center [603, 170] width 79 height 18
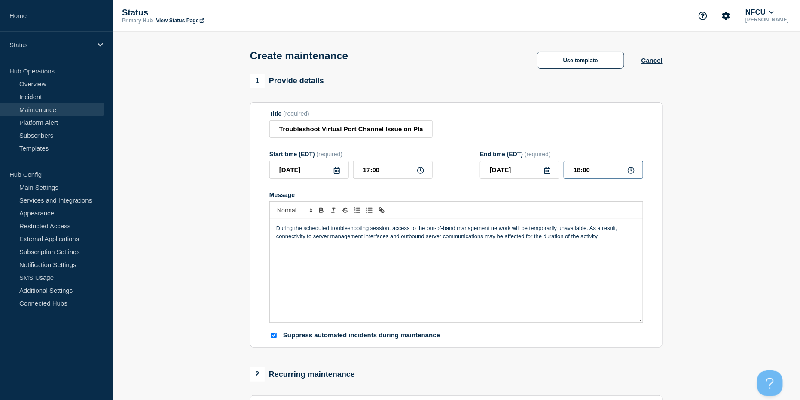
drag, startPoint x: 568, startPoint y: 168, endPoint x: 531, endPoint y: 165, distance: 37.5
click at [531, 165] on div "2025-09-04 18:00" at bounding box center [561, 170] width 163 height 18
type input "21:00"
click at [525, 134] on div "Title (required) Troubleshoot Virtual Port Channel Issue on Plano OOB Firewall" at bounding box center [456, 124] width 374 height 28
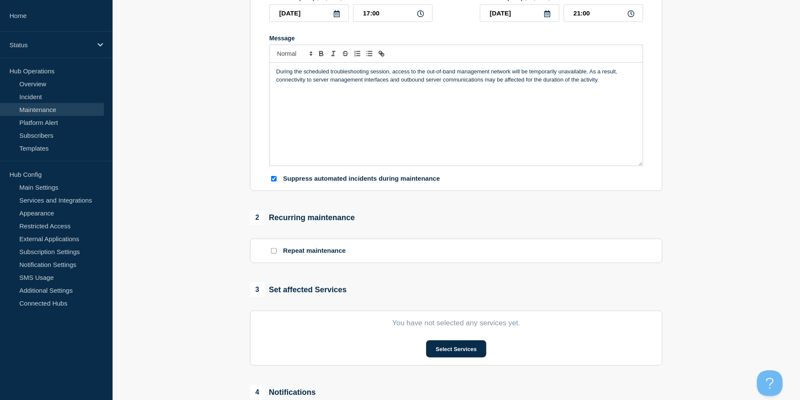
scroll to position [172, 0]
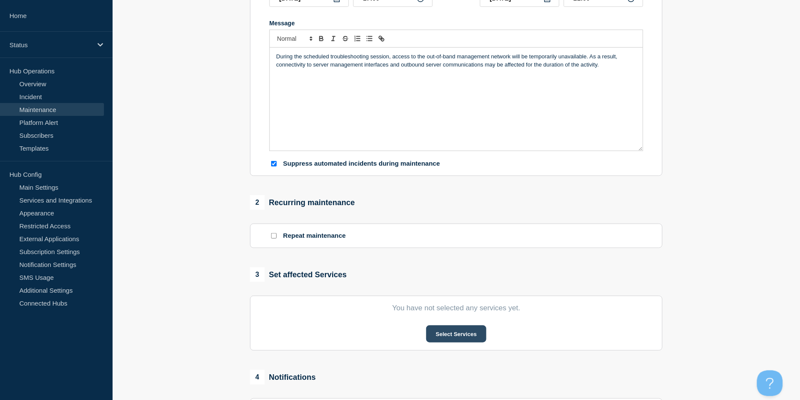
click at [463, 333] on button "Select Services" at bounding box center [456, 334] width 60 height 17
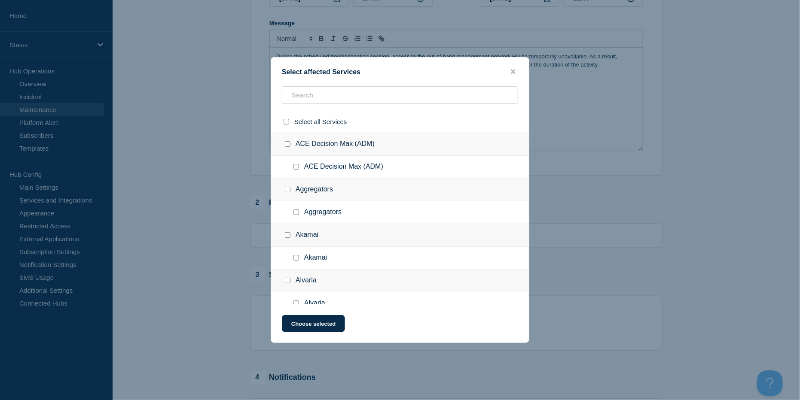
click at [308, 105] on div at bounding box center [400, 98] width 258 height 24
click at [309, 95] on input "text" at bounding box center [400, 95] width 236 height 18
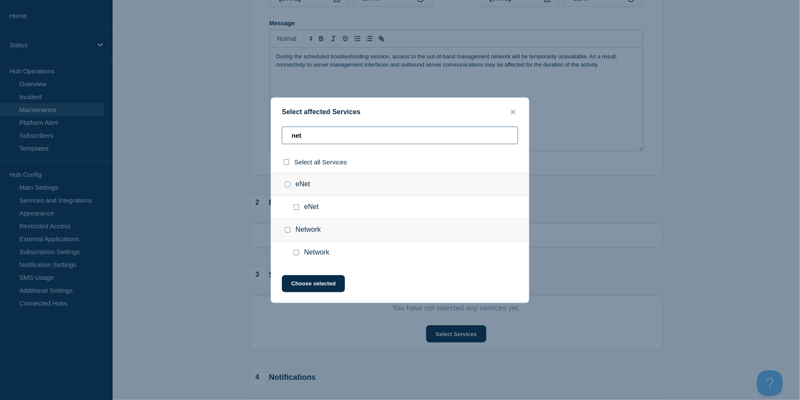
type input "net"
click at [293, 253] on input "Network checkbox" at bounding box center [296, 253] width 6 height 6
checkbox input "true"
click at [320, 281] on button "Choose selected" at bounding box center [313, 283] width 63 height 17
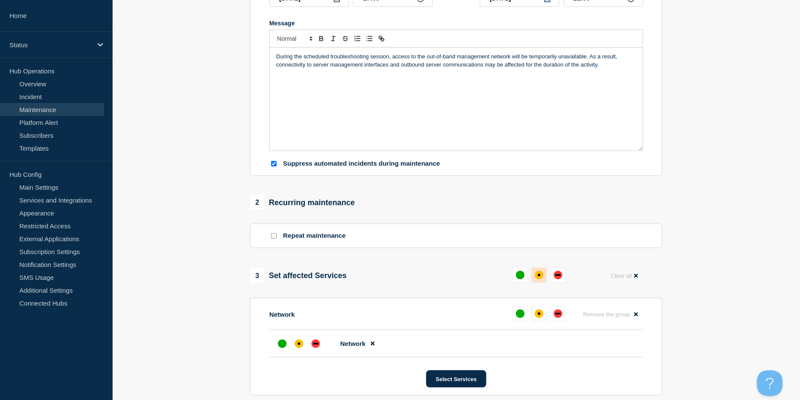
click at [537, 274] on div "affected" at bounding box center [539, 275] width 9 height 9
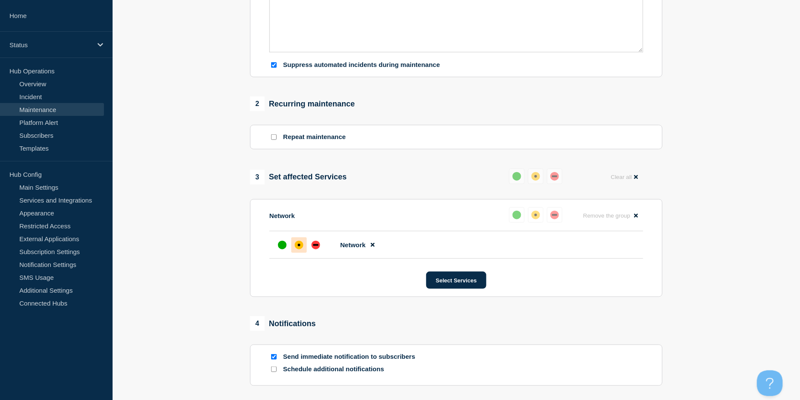
scroll to position [393, 0]
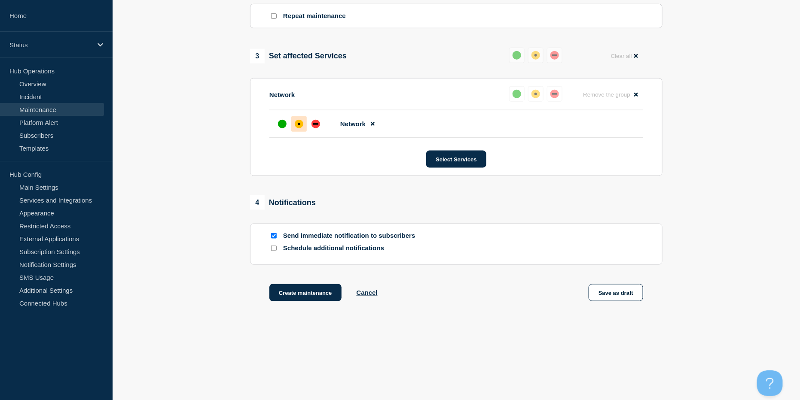
click at [274, 235] on input "Send immediate notification to subscribers" at bounding box center [274, 236] width 6 height 6
checkbox input "false"
click at [302, 295] on button "Create maintenance" at bounding box center [305, 292] width 72 height 17
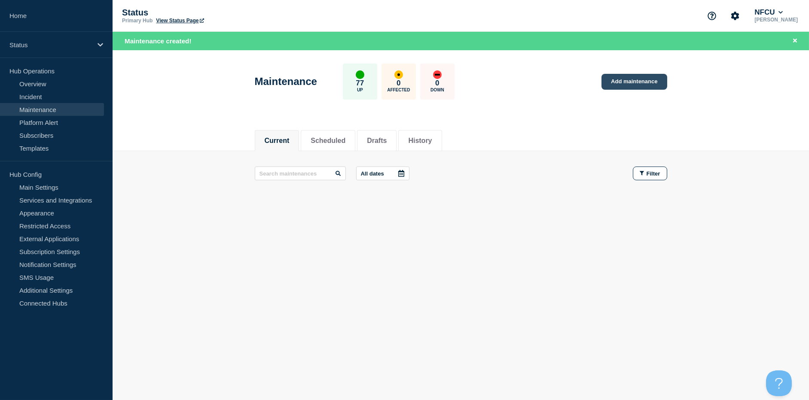
click at [614, 77] on link "Add maintenance" at bounding box center [634, 82] width 65 height 16
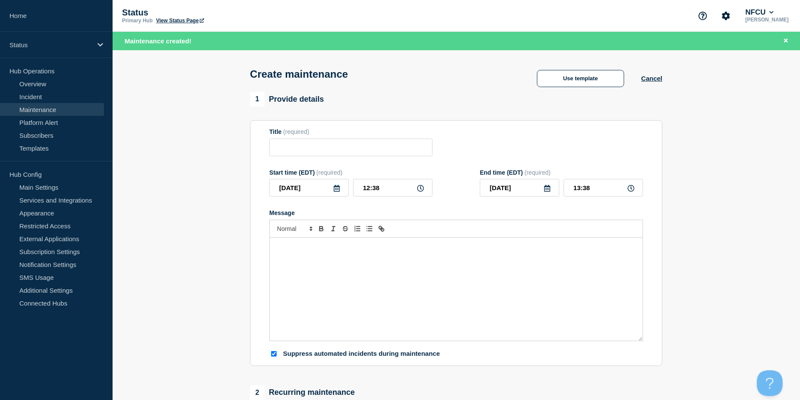
checkbox input "true"
click at [606, 66] on div "Create maintenance Use template Cancel" at bounding box center [457, 71] width 432 height 42
click at [589, 79] on button "Use template" at bounding box center [580, 78] width 87 height 17
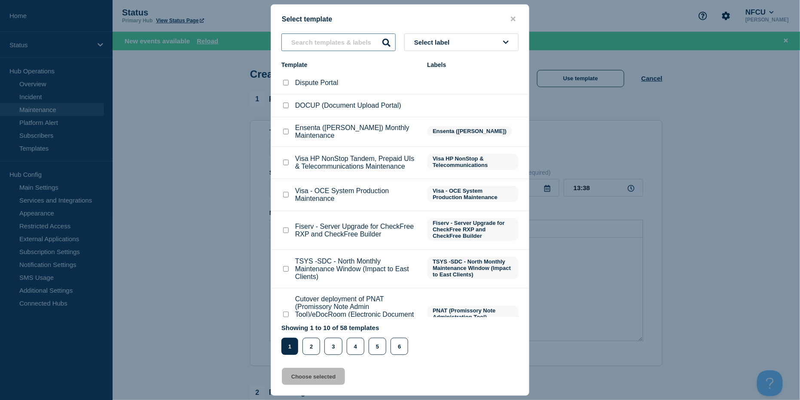
click at [340, 43] on input "text" at bounding box center [338, 43] width 114 height 18
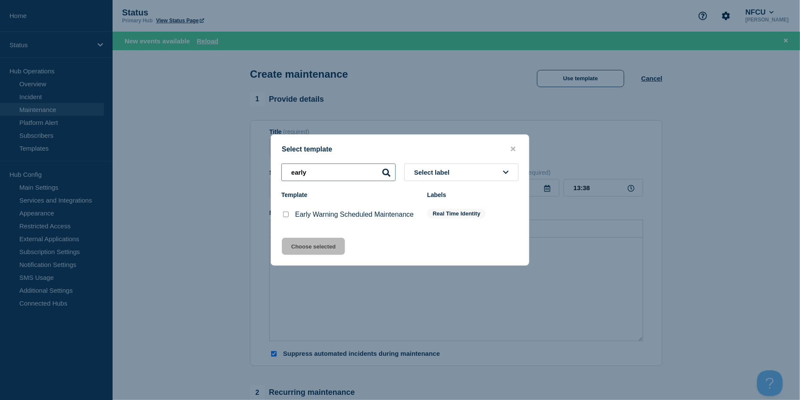
type input "early"
click at [285, 214] on input "Early Warning Scheduled Maintenance checkbox" at bounding box center [286, 215] width 6 height 6
checkbox input "true"
click at [312, 247] on button "Choose selected" at bounding box center [313, 246] width 63 height 17
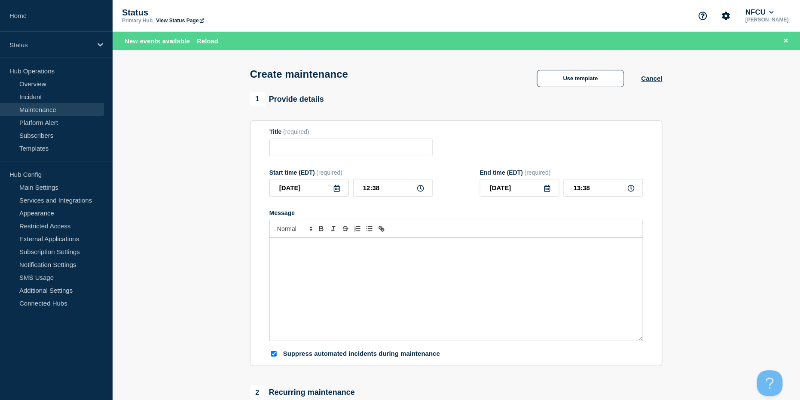
type input "Early Warning Scheduled Maintenance"
checkbox input "false"
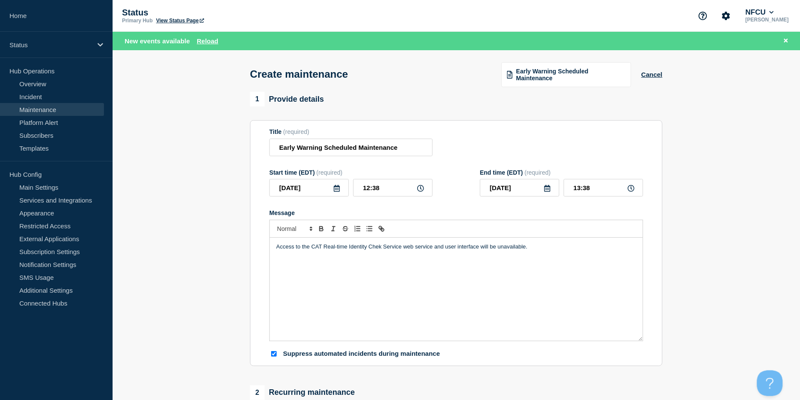
click at [336, 190] on icon at bounding box center [337, 188] width 6 height 7
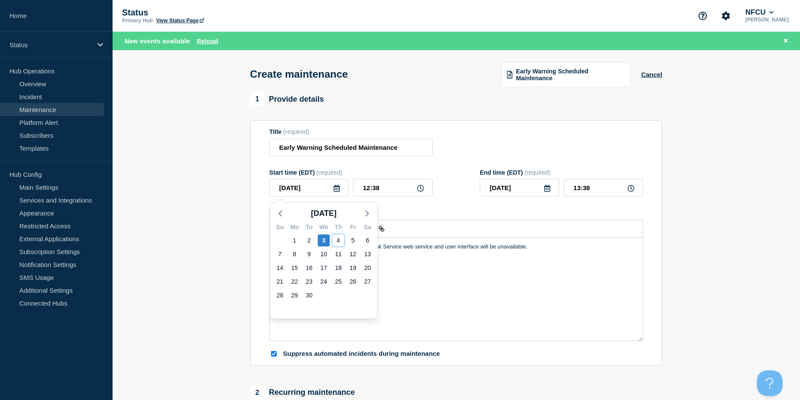
click at [336, 241] on div "4" at bounding box center [339, 241] width 12 height 12
type input "2025-09-04"
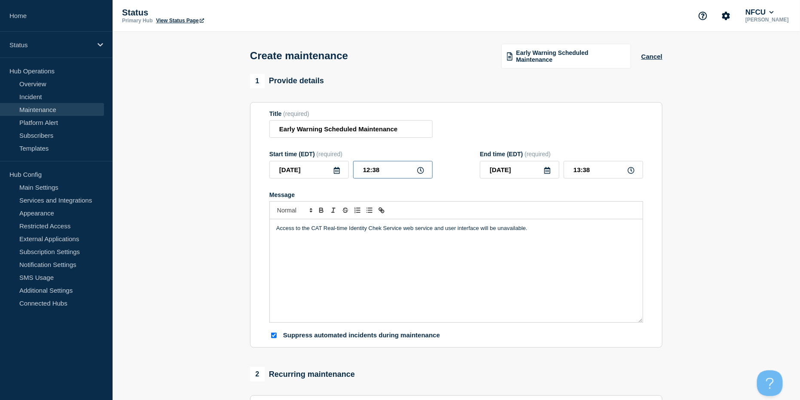
click at [385, 176] on input "12:38" at bounding box center [392, 170] width 79 height 18
drag, startPoint x: 397, startPoint y: 175, endPoint x: 336, endPoint y: 169, distance: 62.2
click at [336, 169] on div "2025-09-04 12:38" at bounding box center [350, 170] width 163 height 18
type input "18:00"
type input "19:00"
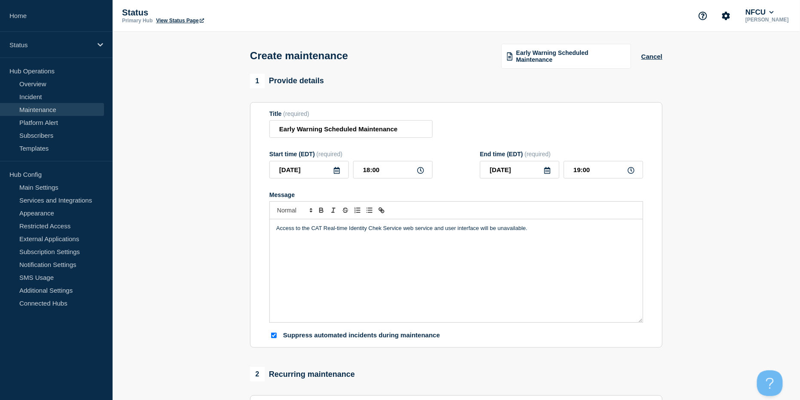
click at [544, 169] on icon at bounding box center [547, 170] width 7 height 7
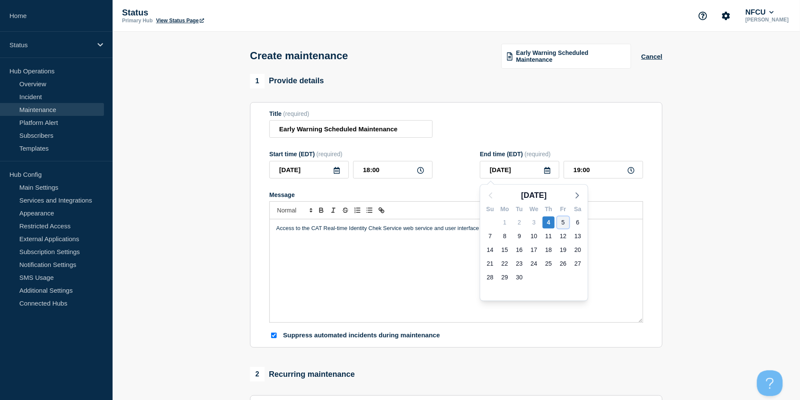
click at [563, 224] on div "5" at bounding box center [563, 223] width 12 height 12
type input "2025-09-05"
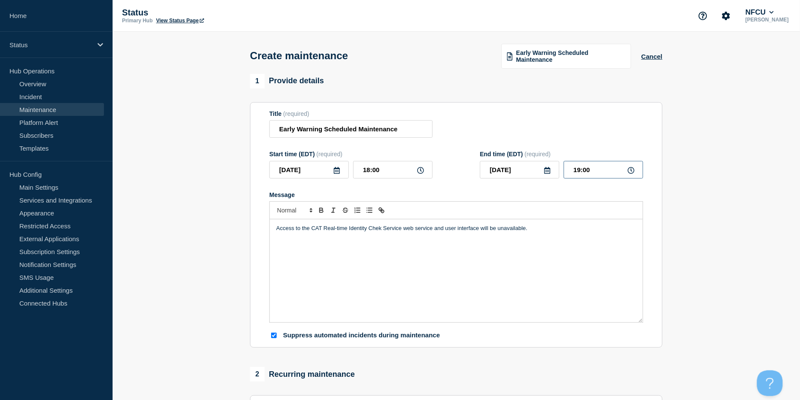
click at [597, 169] on input "19:00" at bounding box center [603, 170] width 79 height 18
drag, startPoint x: 605, startPoint y: 171, endPoint x: 506, endPoint y: 167, distance: 99.3
click at [507, 167] on div "2025-09-05 19:00" at bounding box center [561, 170] width 163 height 18
type input "04:00"
click at [744, 204] on section "1 Provide details Title (required) Early Warning Scheduled Maintenance Start ti…" at bounding box center [456, 394] width 687 height 641
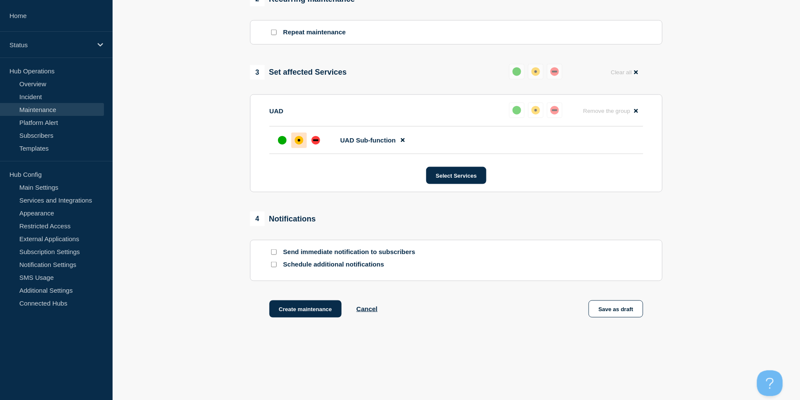
scroll to position [393, 0]
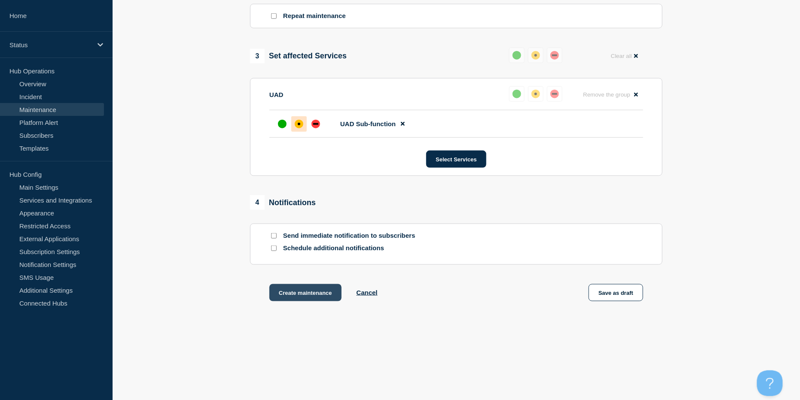
click at [294, 295] on button "Create maintenance" at bounding box center [305, 292] width 72 height 17
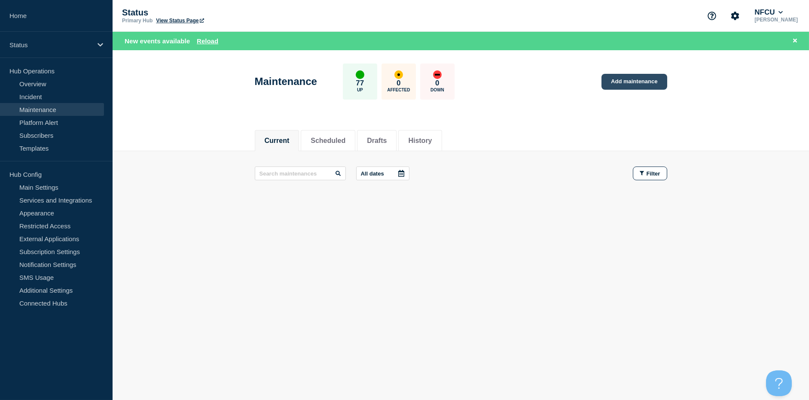
click at [642, 81] on link "Add maintenance" at bounding box center [634, 82] width 65 height 16
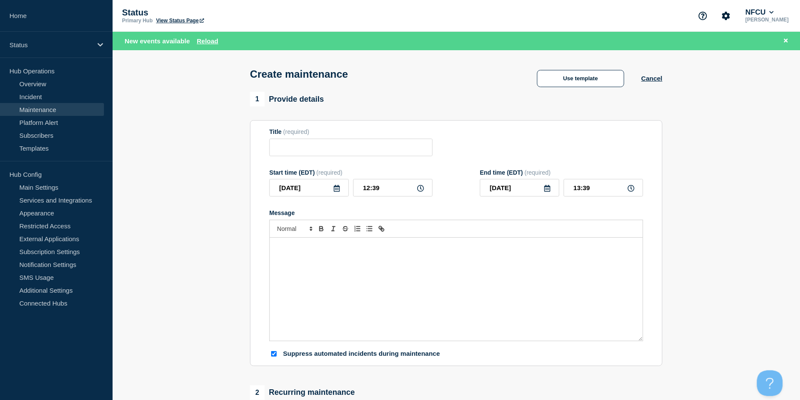
checkbox input "true"
click at [330, 144] on input "Title" at bounding box center [350, 148] width 163 height 18
paste input "Reconfigure Alteryx Server"
type input "Reconfigure Alteryx Server"
click at [336, 191] on icon at bounding box center [336, 188] width 7 height 7
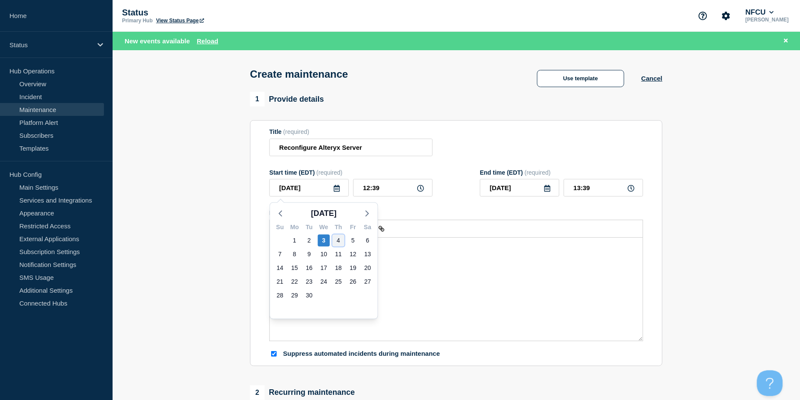
click at [337, 240] on div "4" at bounding box center [339, 241] width 12 height 12
type input "2025-09-04"
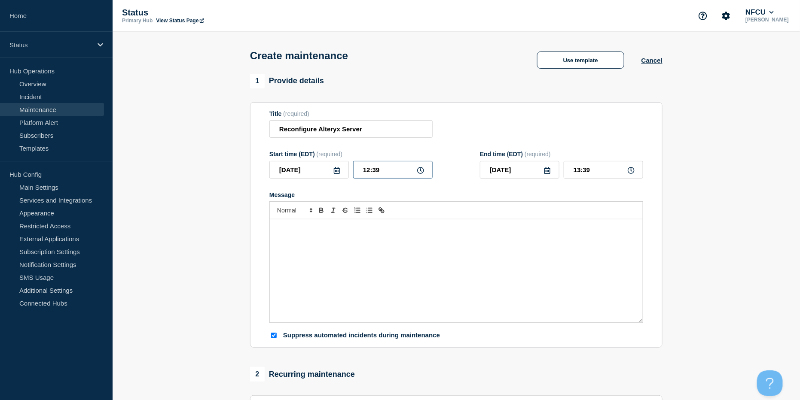
click at [385, 172] on input "12:39" at bounding box center [392, 170] width 79 height 18
drag, startPoint x: 394, startPoint y: 169, endPoint x: 311, endPoint y: 164, distance: 82.7
click at [312, 164] on div "2025-09-04 12:39" at bounding box center [350, 170] width 163 height 18
type input "23:00"
type input "2025-09-05"
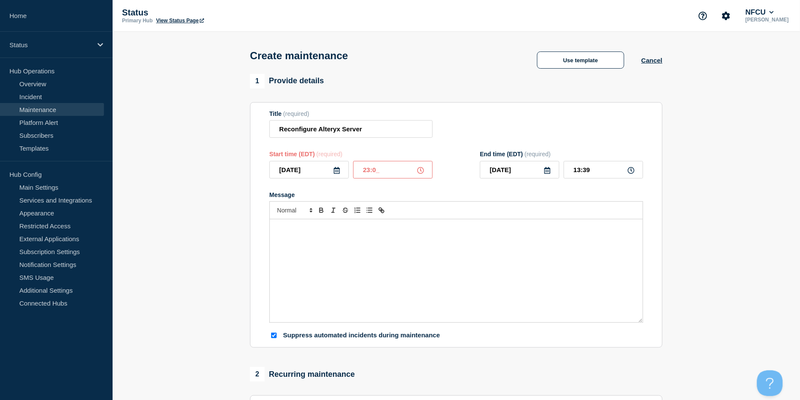
type input "00:00"
click at [548, 174] on icon at bounding box center [547, 170] width 7 height 7
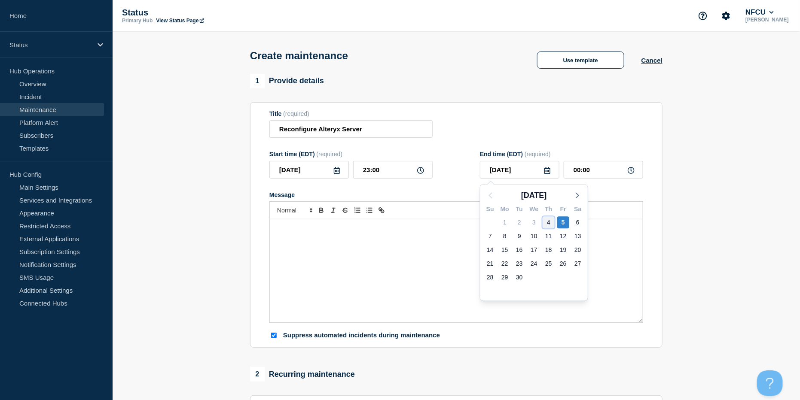
click at [549, 223] on div "4" at bounding box center [549, 223] width 12 height 12
type input "2025-09-04"
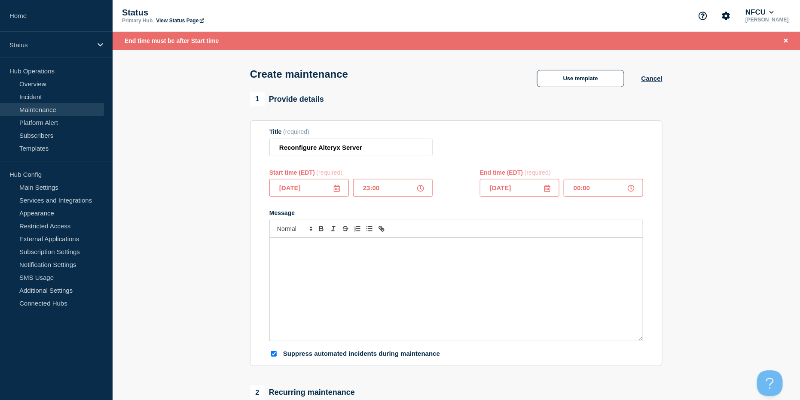
click at [592, 189] on input "00:00" at bounding box center [603, 188] width 79 height 18
drag, startPoint x: 599, startPoint y: 189, endPoint x: 513, endPoint y: 179, distance: 86.5
click at [514, 180] on div "End time (EDT) (required) 2025-09-04 00:00" at bounding box center [561, 183] width 163 height 28
type input "23:30"
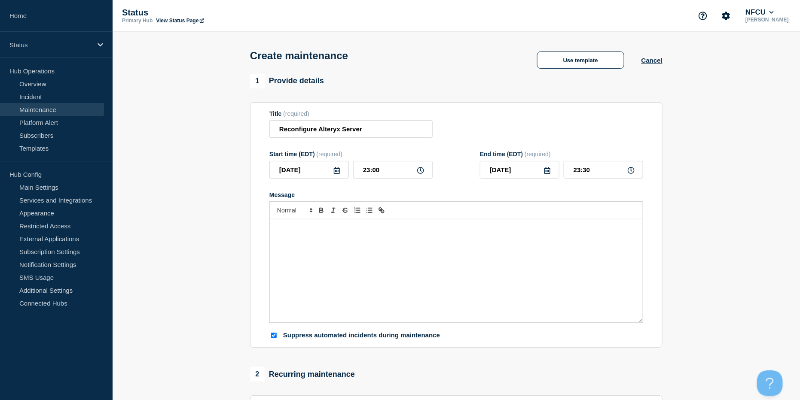
click at [504, 140] on form "Title (required) Reconfigure Alteryx Server Start time (EDT) (required) 2025-09…" at bounding box center [456, 225] width 374 height 230
click at [116, 156] on section "1 Provide details Title (required) Reconfigure Alteryx Server Start time (EDT) …" at bounding box center [456, 372] width 687 height 596
click at [303, 277] on div "Message" at bounding box center [456, 271] width 373 height 103
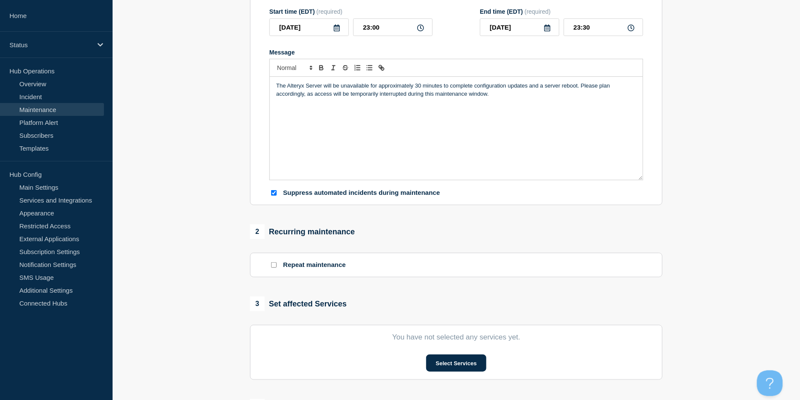
scroll to position [286, 0]
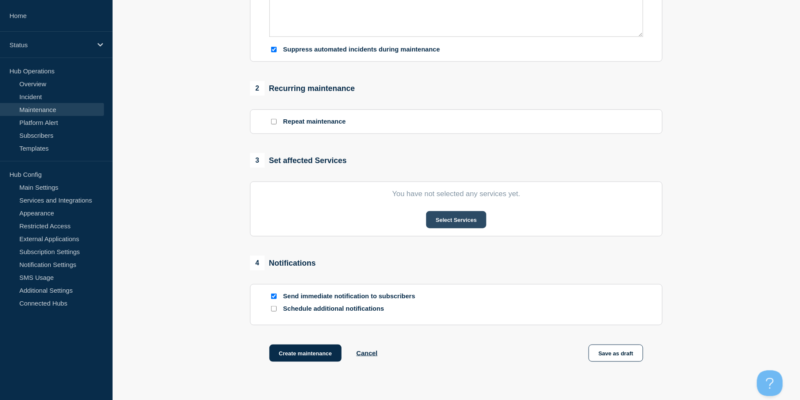
click at [458, 221] on button "Select Services" at bounding box center [456, 219] width 60 height 17
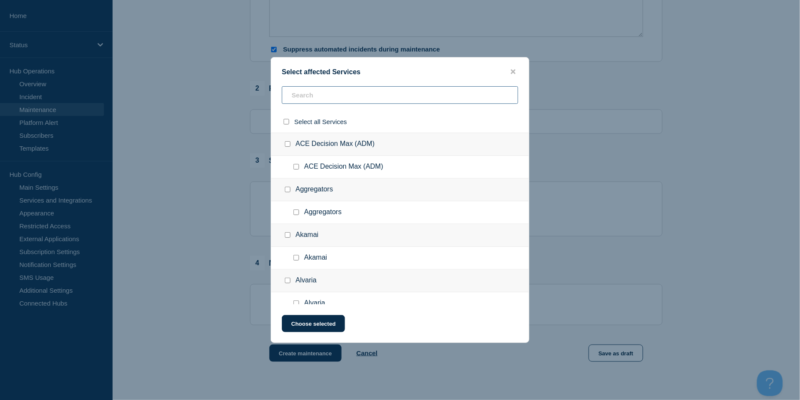
click at [318, 100] on input "text" at bounding box center [400, 95] width 236 height 18
type input "s"
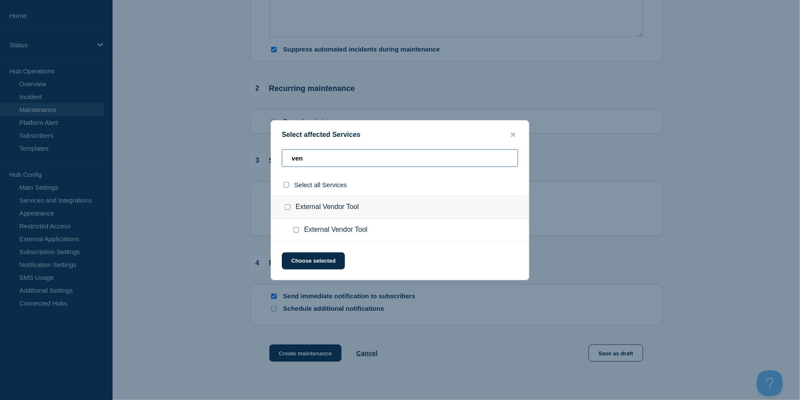
type input "ven"
click at [298, 232] on input "External Vendor Tool checkbox" at bounding box center [296, 230] width 6 height 6
checkbox input "true"
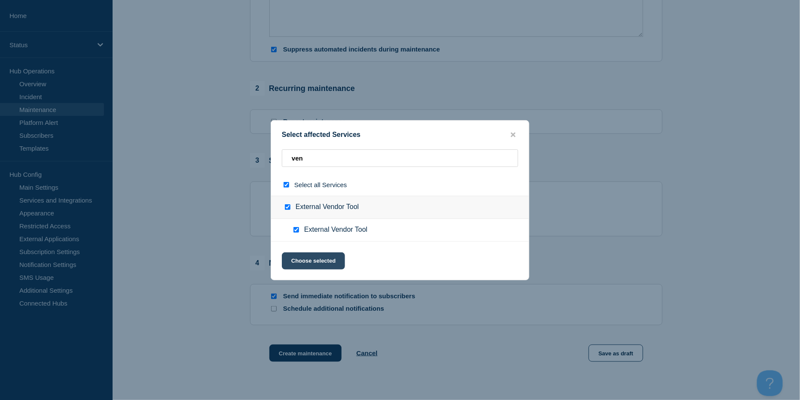
click at [310, 260] on button "Choose selected" at bounding box center [313, 261] width 63 height 17
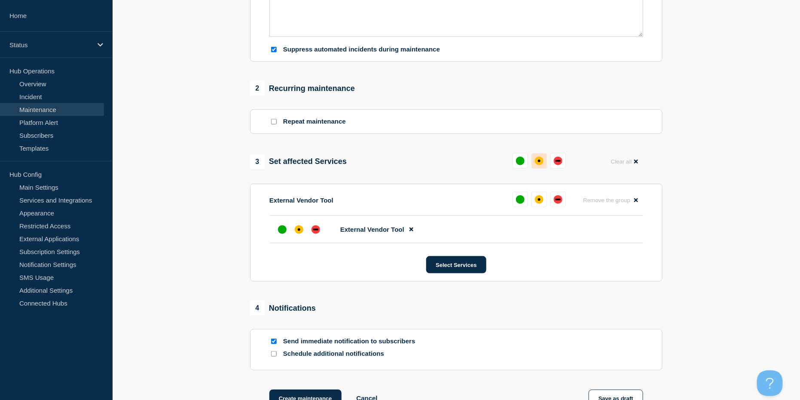
click at [539, 163] on div "affected" at bounding box center [539, 161] width 9 height 9
click at [275, 340] on input "Send immediate notification to subscribers" at bounding box center [274, 342] width 6 height 6
checkbox input "false"
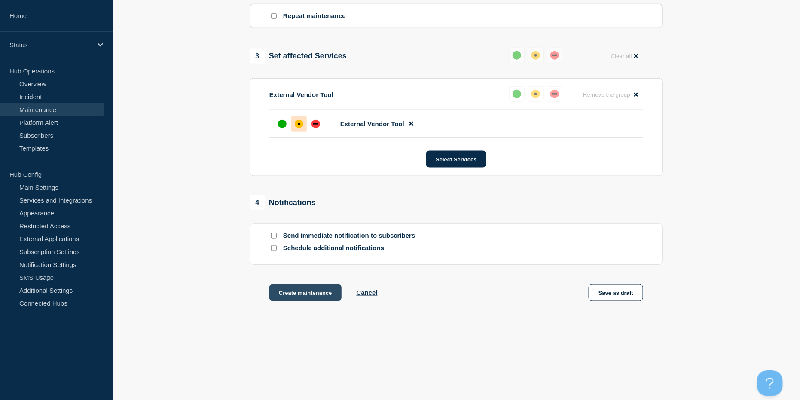
click at [303, 299] on button "Create maintenance" at bounding box center [305, 292] width 72 height 17
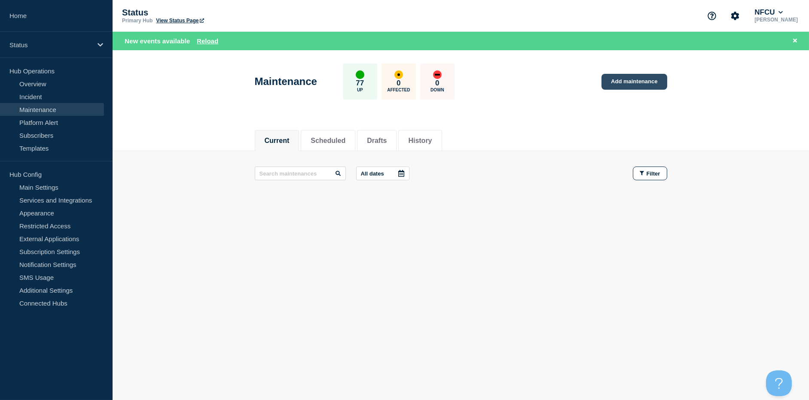
click at [629, 85] on link "Add maintenance" at bounding box center [634, 82] width 65 height 16
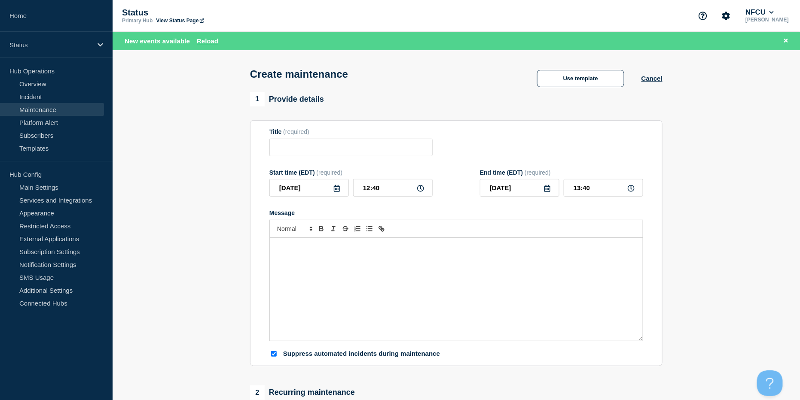
checkbox input "true"
click at [332, 249] on p "Message" at bounding box center [456, 247] width 360 height 8
click at [294, 152] on input "Title" at bounding box center [350, 148] width 163 height 18
paste input "Grafana Maintenance"
type input "Grafana Maintenance"
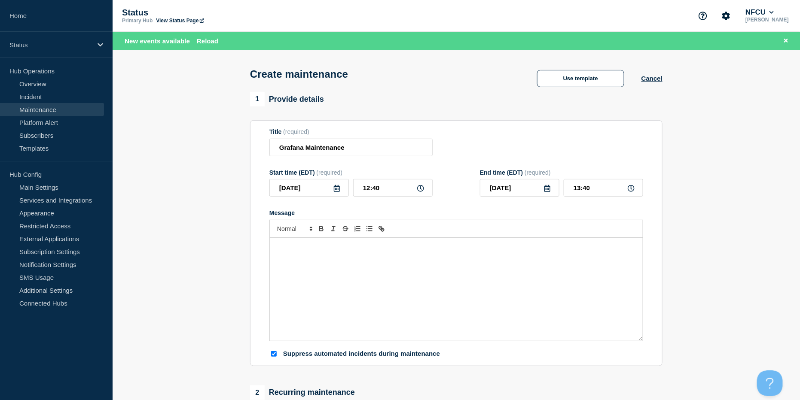
click at [336, 189] on icon at bounding box center [336, 188] width 7 height 7
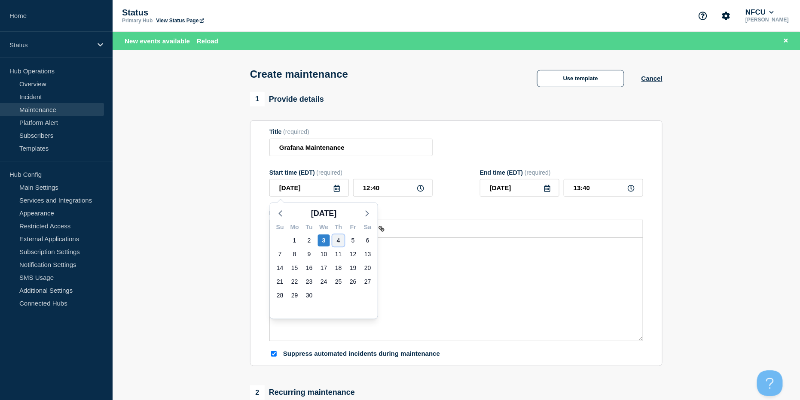
click at [339, 238] on div "4" at bounding box center [339, 241] width 12 height 12
type input "2025-09-04"
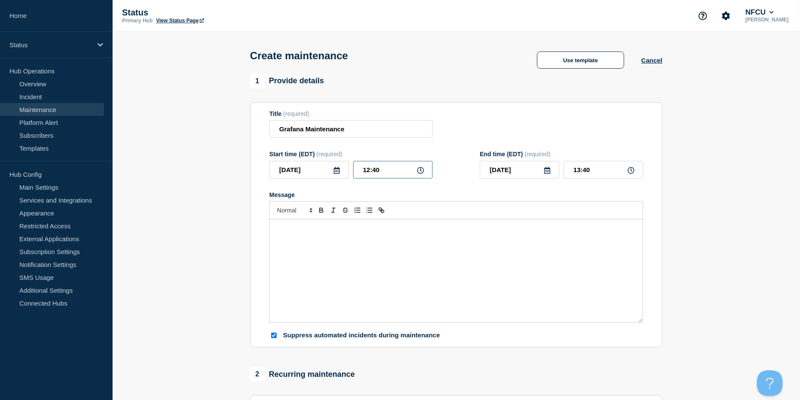
click at [382, 171] on input "12:40" at bounding box center [392, 170] width 79 height 18
drag, startPoint x: 388, startPoint y: 171, endPoint x: 324, endPoint y: 157, distance: 64.8
click at [325, 157] on div "Start time (EDT) (required) 2025-09-04 12:40" at bounding box center [350, 165] width 163 height 28
type input "23:00"
type input "2025-09-05"
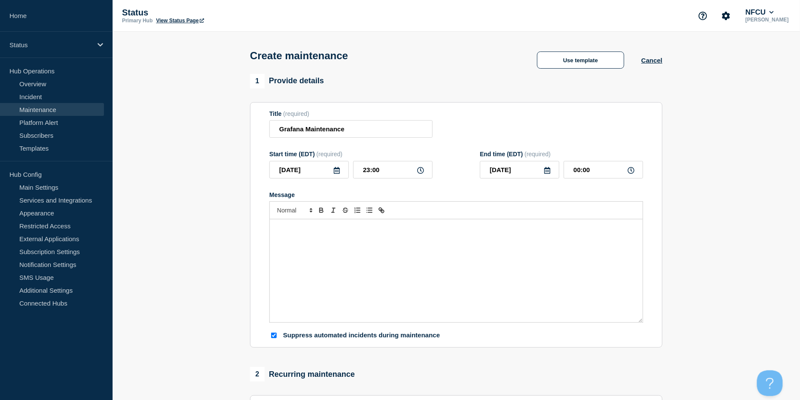
click at [538, 144] on form "Title (required) Grafana Maintenance Start time (EDT) (required) 2025-09-04 23:…" at bounding box center [456, 225] width 374 height 230
click at [593, 167] on input "00:00" at bounding box center [603, 170] width 79 height 18
drag, startPoint x: 602, startPoint y: 169, endPoint x: 501, endPoint y: 163, distance: 101.2
click at [501, 163] on div "2025-09-05 00:00" at bounding box center [561, 170] width 163 height 18
type input "02:00"
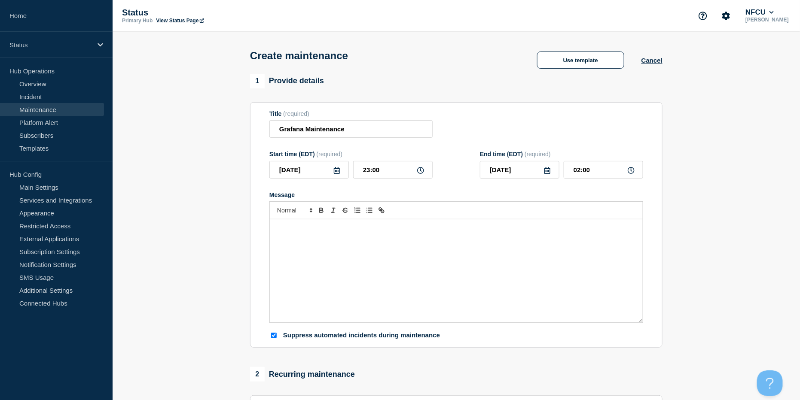
click at [506, 122] on div "Title (required) Grafana Maintenance" at bounding box center [456, 124] width 374 height 28
drag, startPoint x: 408, startPoint y: 268, endPoint x: 403, endPoint y: 267, distance: 4.9
click at [406, 267] on div "Message" at bounding box center [456, 271] width 373 height 103
paste div "Message"
click at [273, 235] on div "SSO for Grafana application will be unavailable during configuration." at bounding box center [456, 271] width 373 height 103
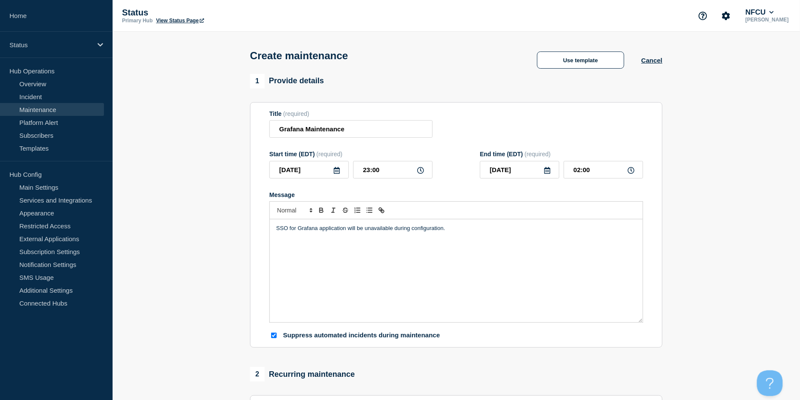
scroll to position [229, 0]
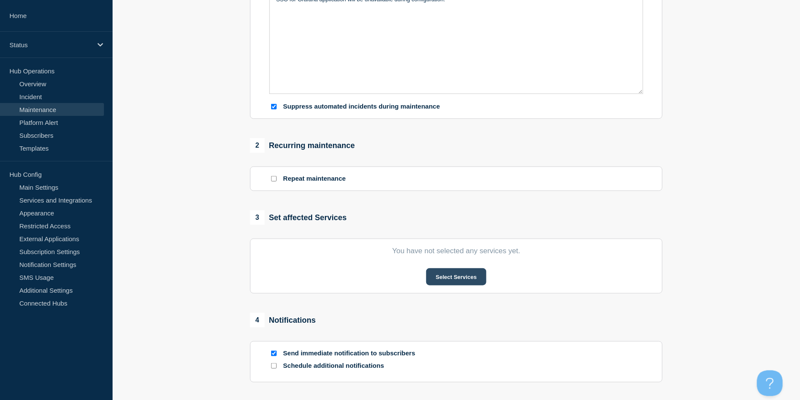
click at [453, 286] on button "Select Services" at bounding box center [456, 277] width 60 height 17
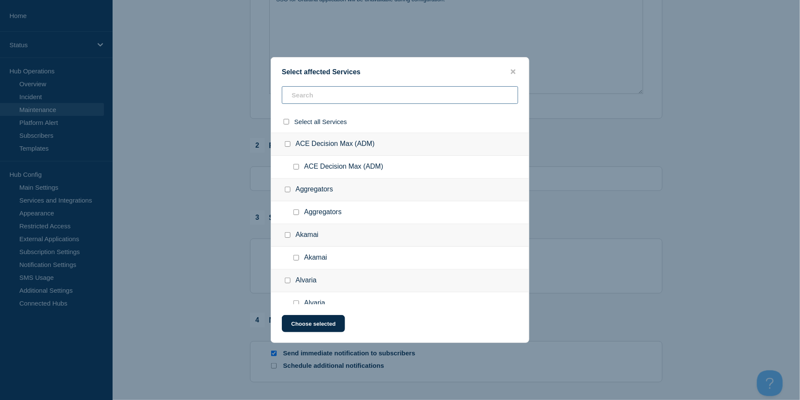
click at [310, 102] on input "text" at bounding box center [400, 95] width 236 height 18
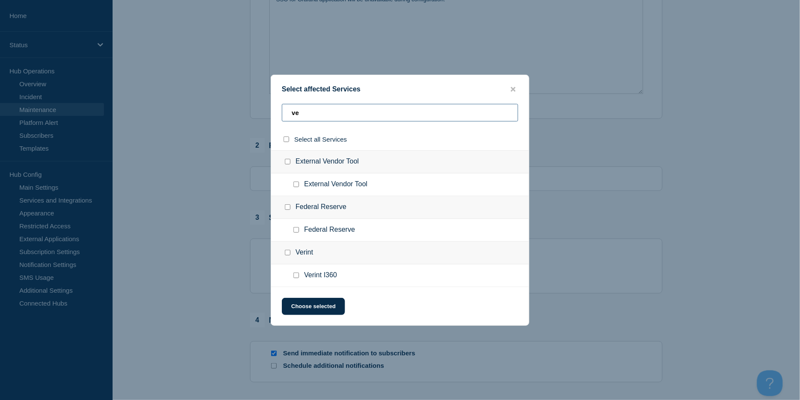
type input "ve"
click at [296, 183] on input "External Vendor Tool checkbox" at bounding box center [296, 185] width 6 height 6
checkbox input "true"
click at [319, 310] on button "Choose selected" at bounding box center [313, 306] width 63 height 17
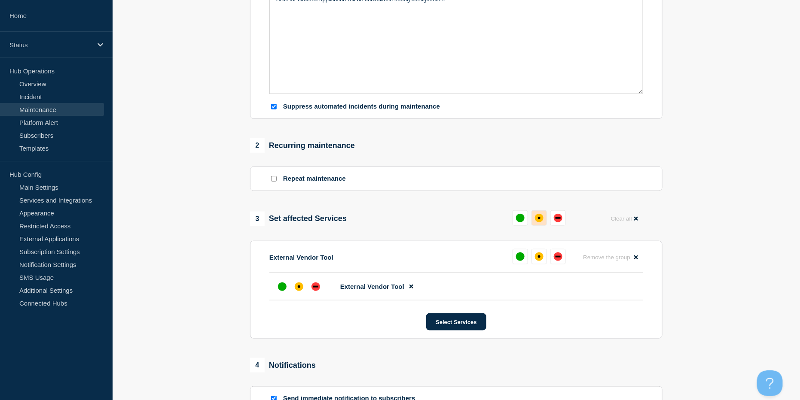
click at [537, 219] on div "affected" at bounding box center [539, 218] width 9 height 9
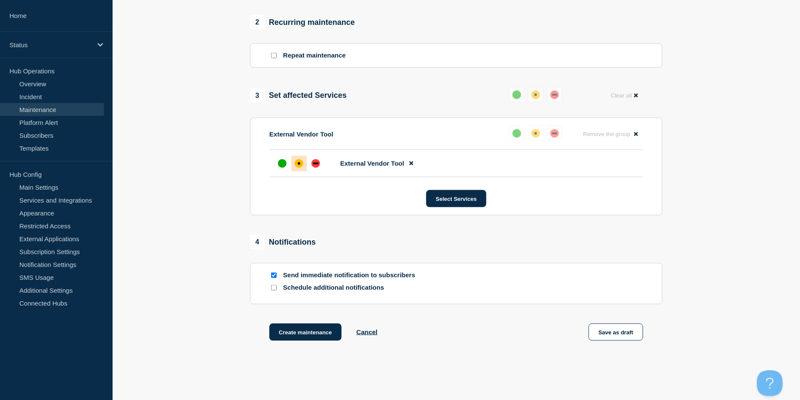
scroll to position [393, 0]
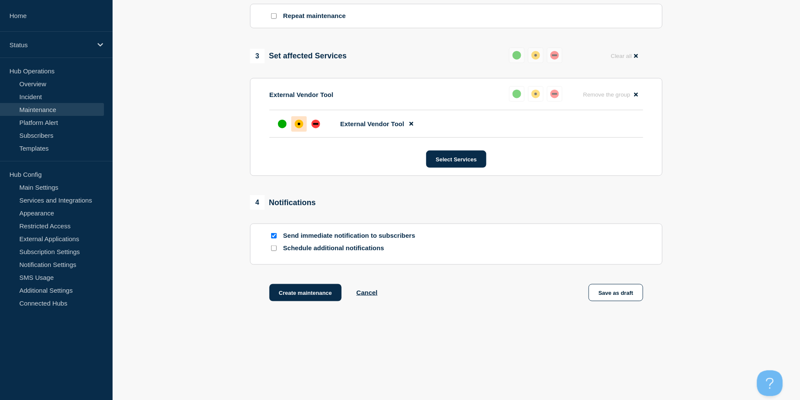
click at [275, 236] on input "Send immediate notification to subscribers" at bounding box center [274, 236] width 6 height 6
checkbox input "false"
click at [303, 288] on button "Create maintenance" at bounding box center [305, 292] width 72 height 17
